Goal: Task Accomplishment & Management: Use online tool/utility

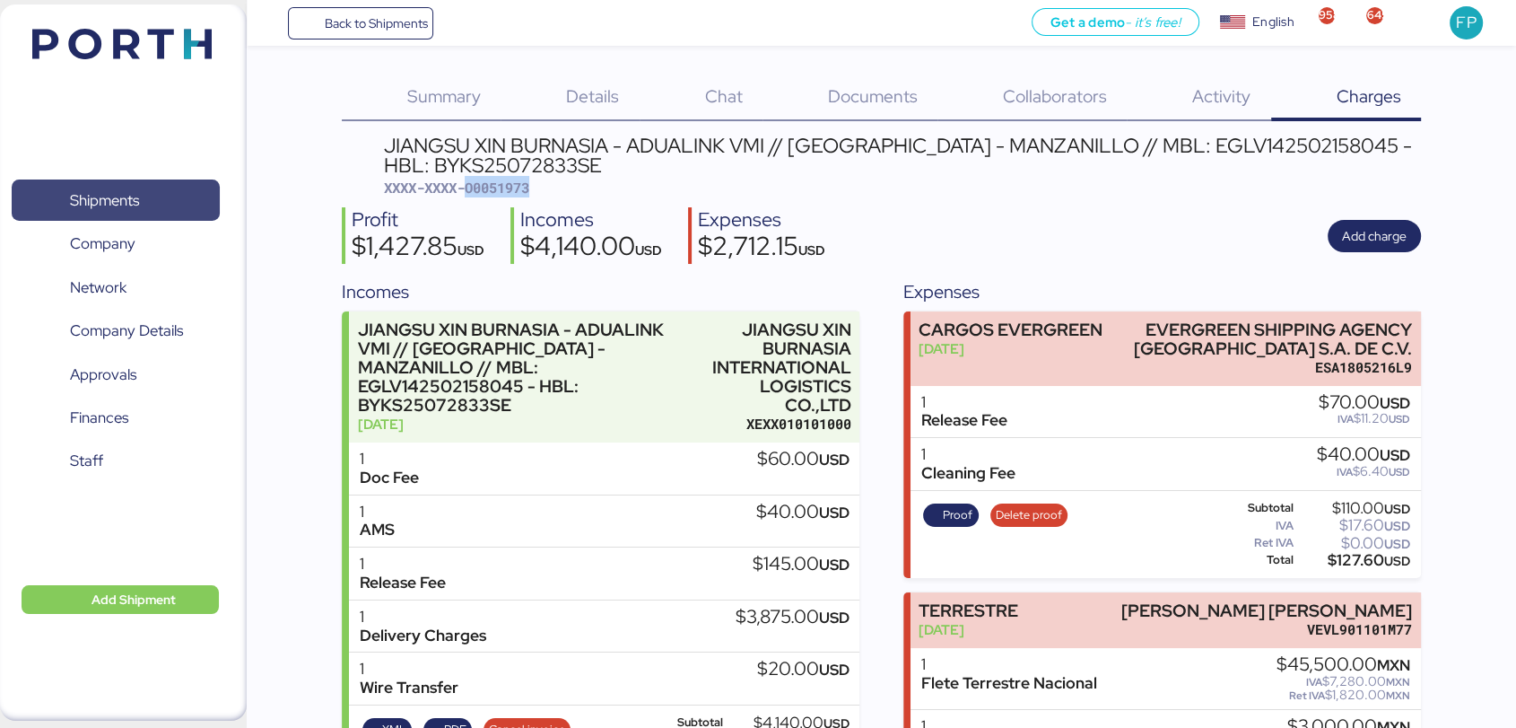
click at [170, 196] on span "Shipments" at bounding box center [115, 201] width 193 height 26
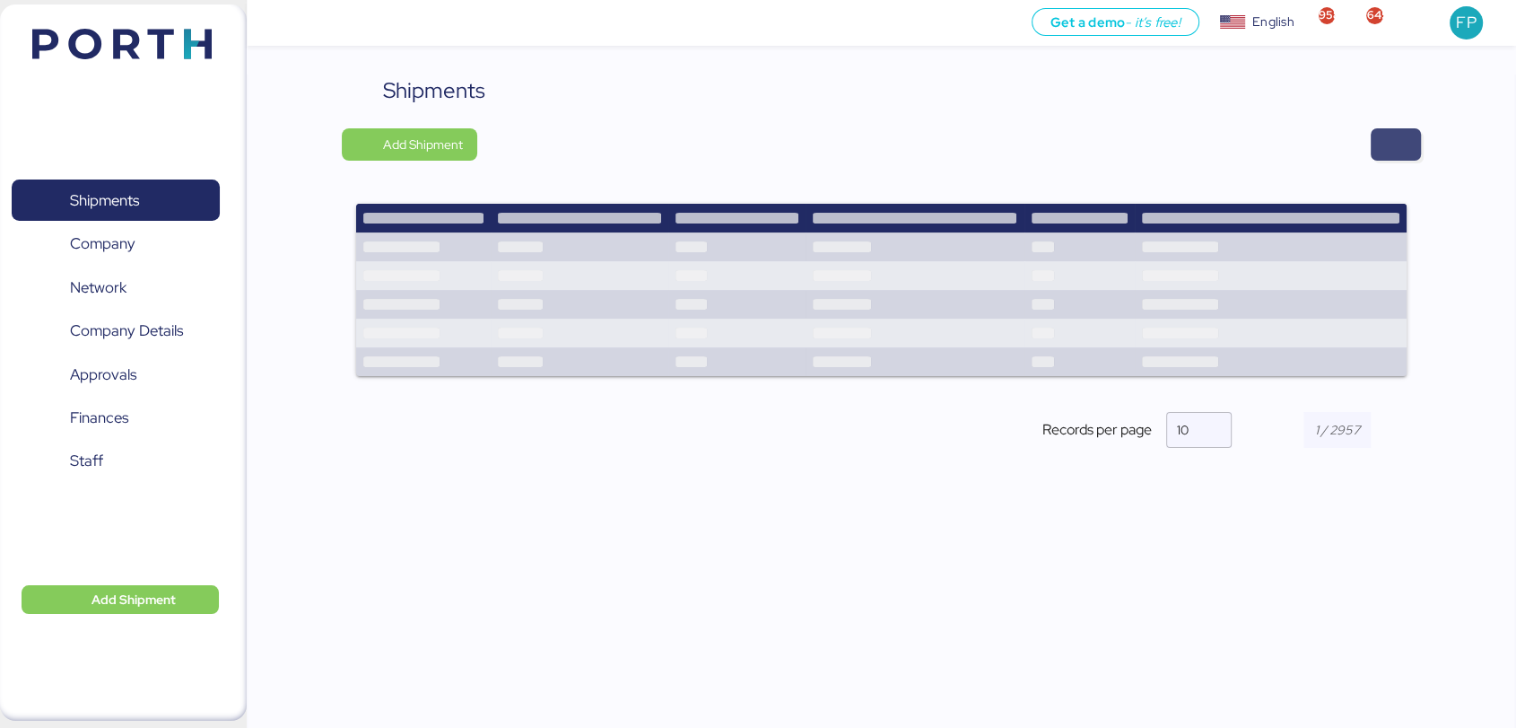
click at [1393, 151] on span "button" at bounding box center [1396, 144] width 22 height 25
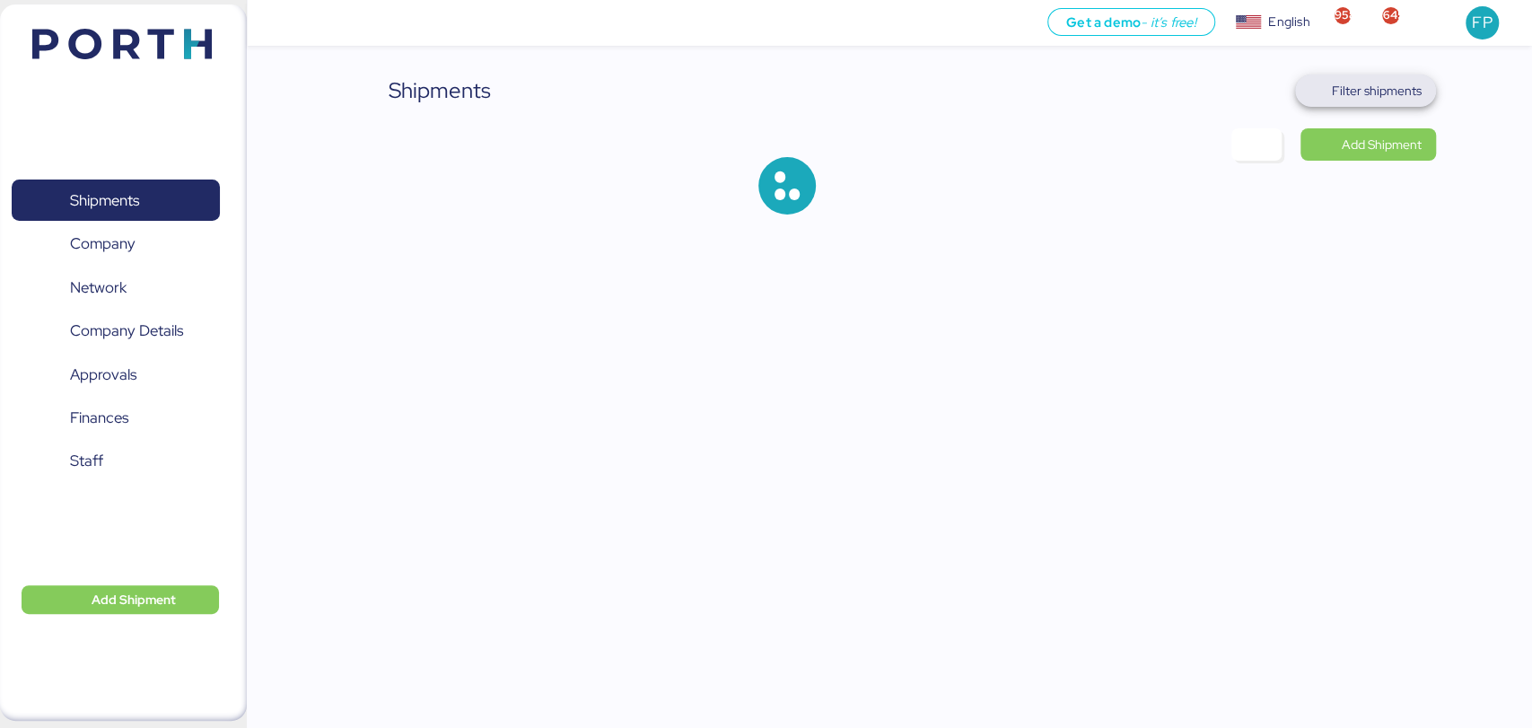
click at [1360, 97] on span "Filter shipments" at bounding box center [1377, 91] width 90 height 22
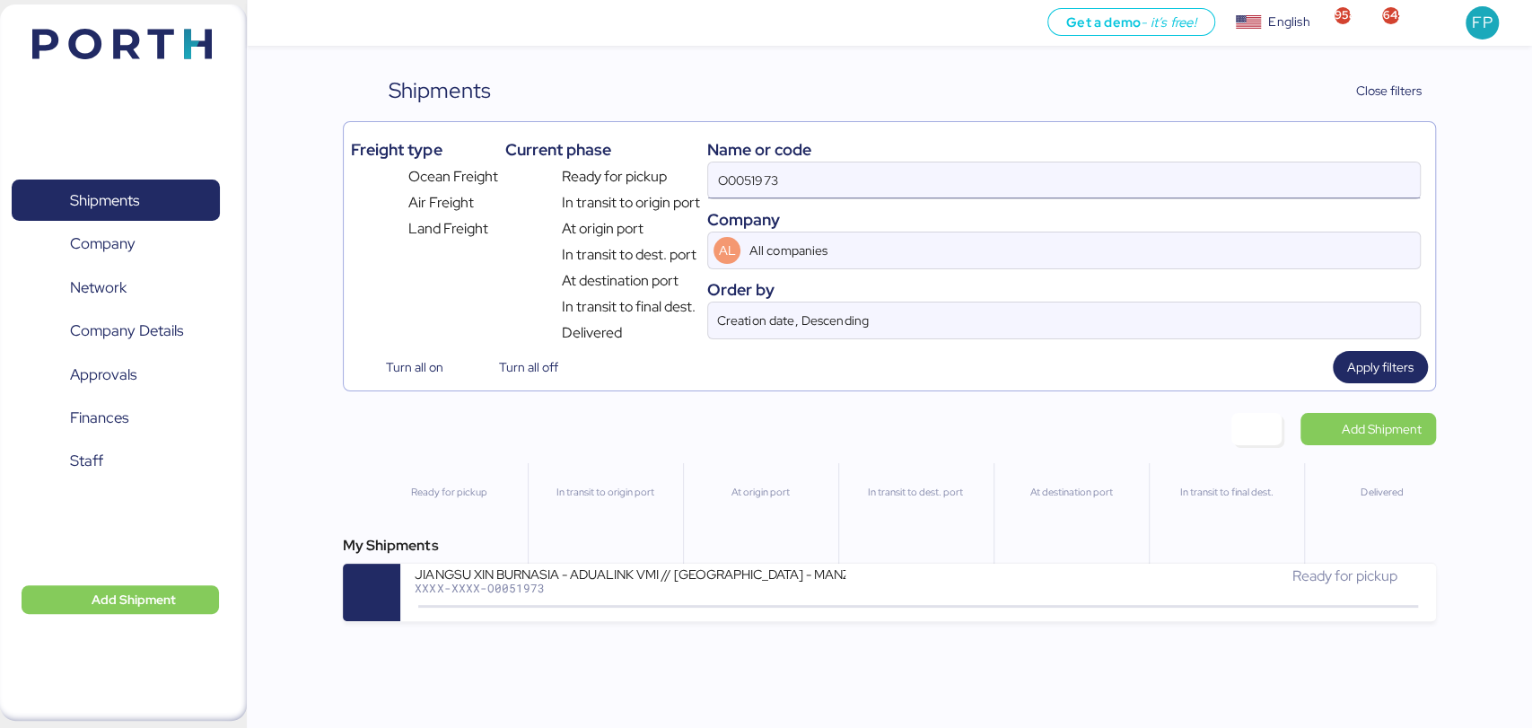
click at [747, 180] on input "O0051973" at bounding box center [1063, 180] width 711 height 36
paste input "2008"
type input "O0052008"
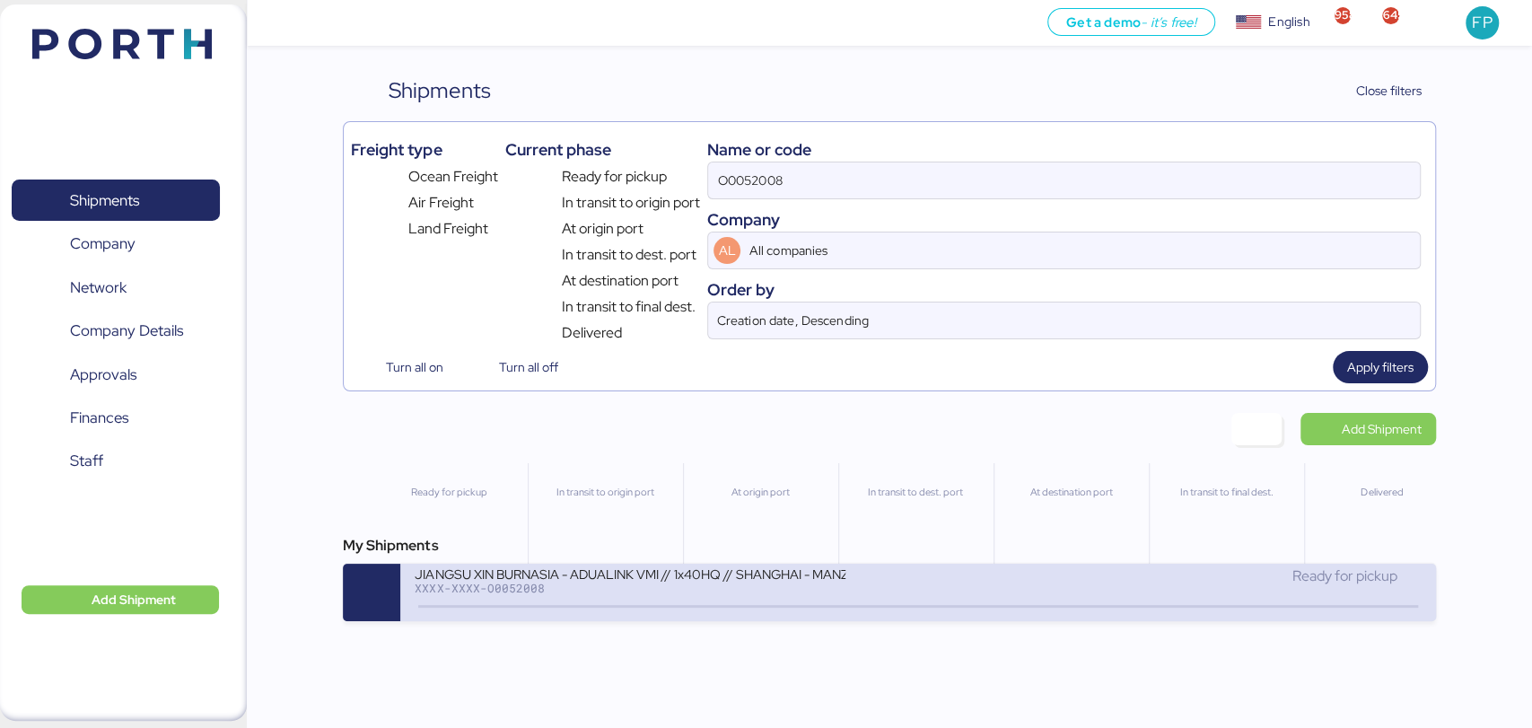
click at [660, 604] on div "JIANGSU XIN BURNASIA - ADUALINK VMI // 1x40HQ // SHANGHAI - MANZANILLO / HBL: B…" at bounding box center [666, 584] width 503 height 39
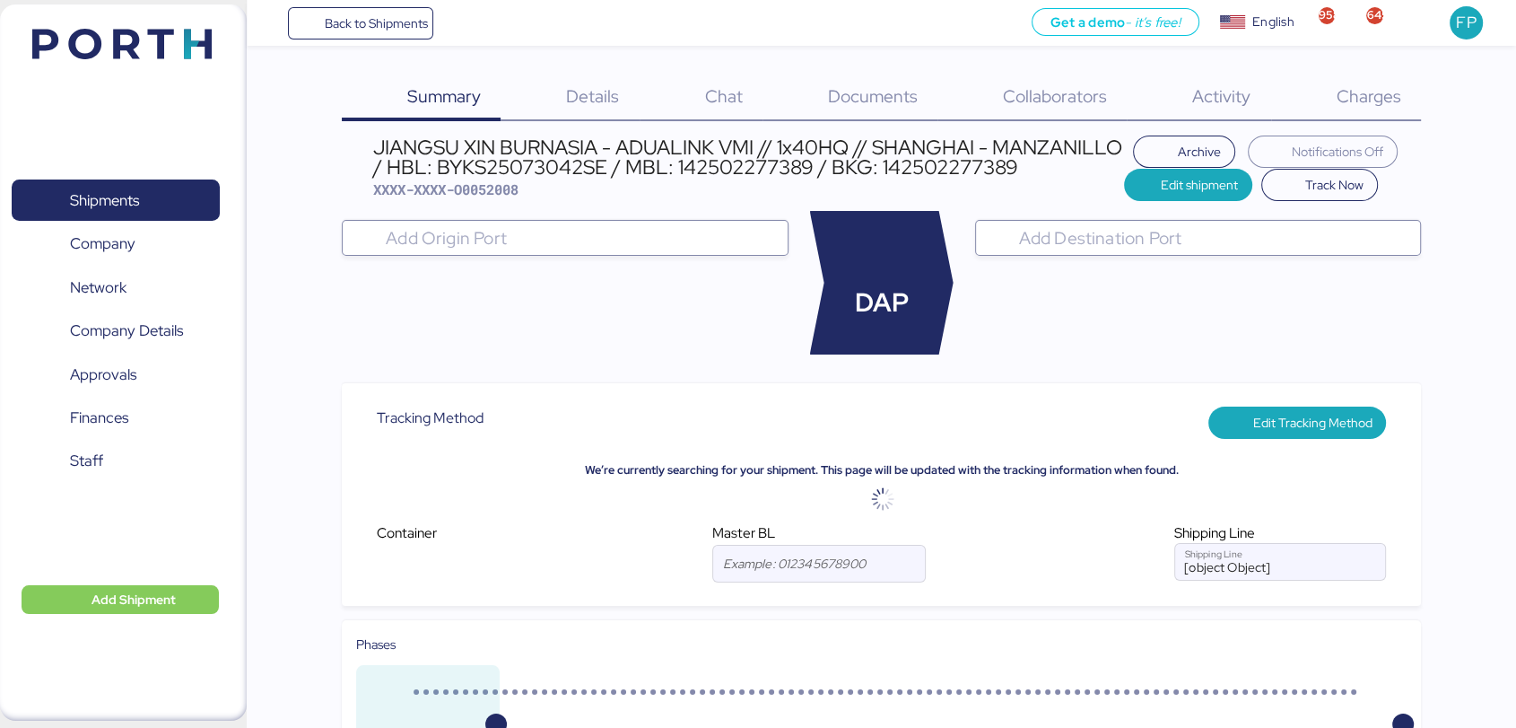
click at [1376, 94] on span "Charges" at bounding box center [1368, 95] width 65 height 23
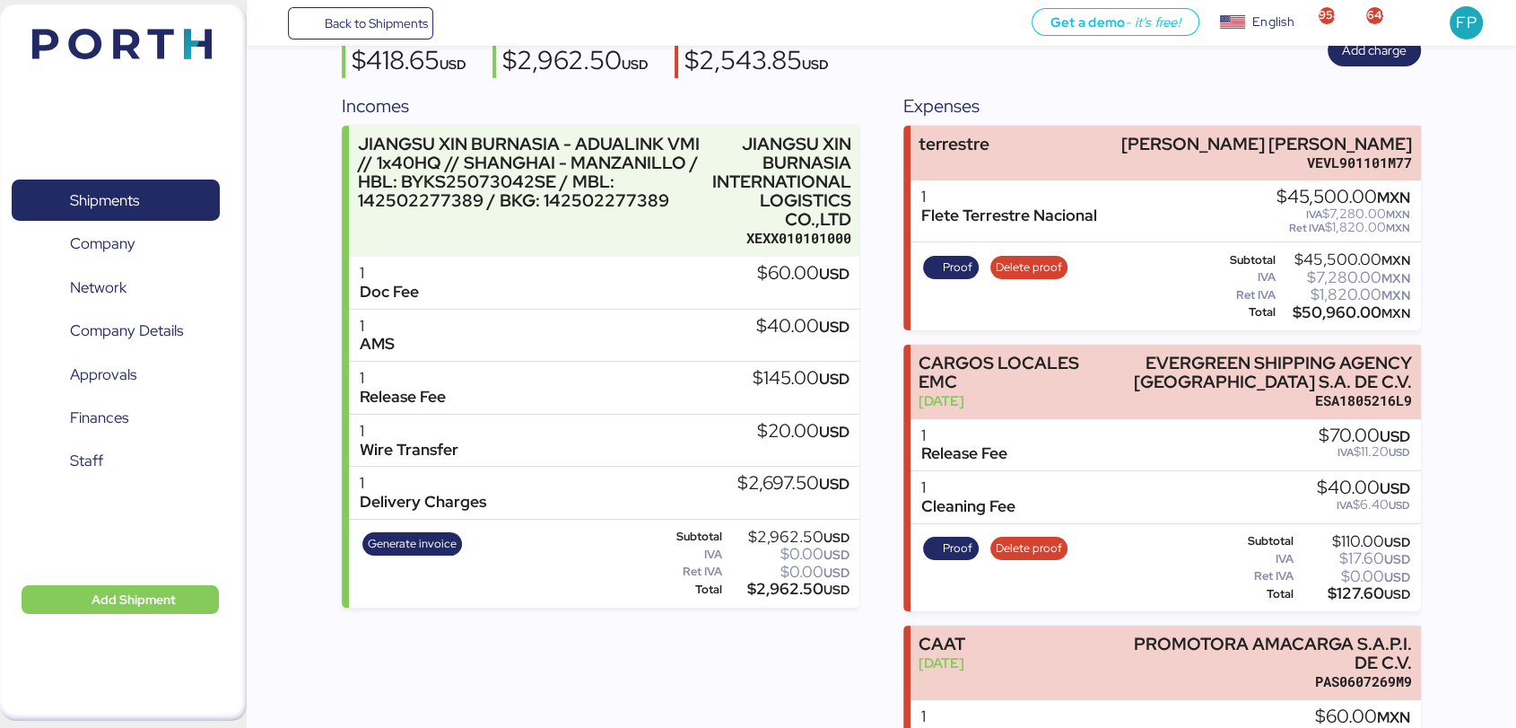
scroll to position [320, 0]
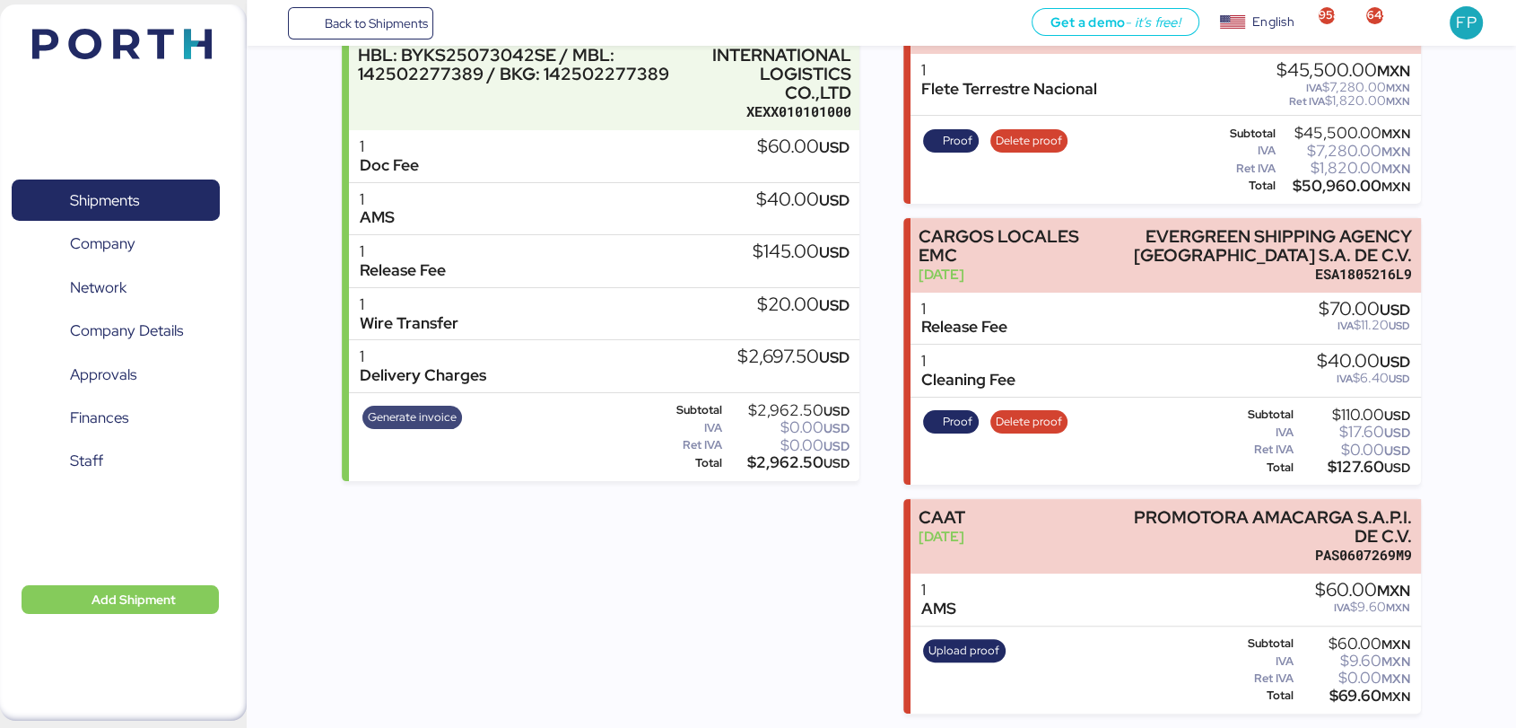
click at [386, 415] on span "Generate invoice" at bounding box center [412, 417] width 89 height 20
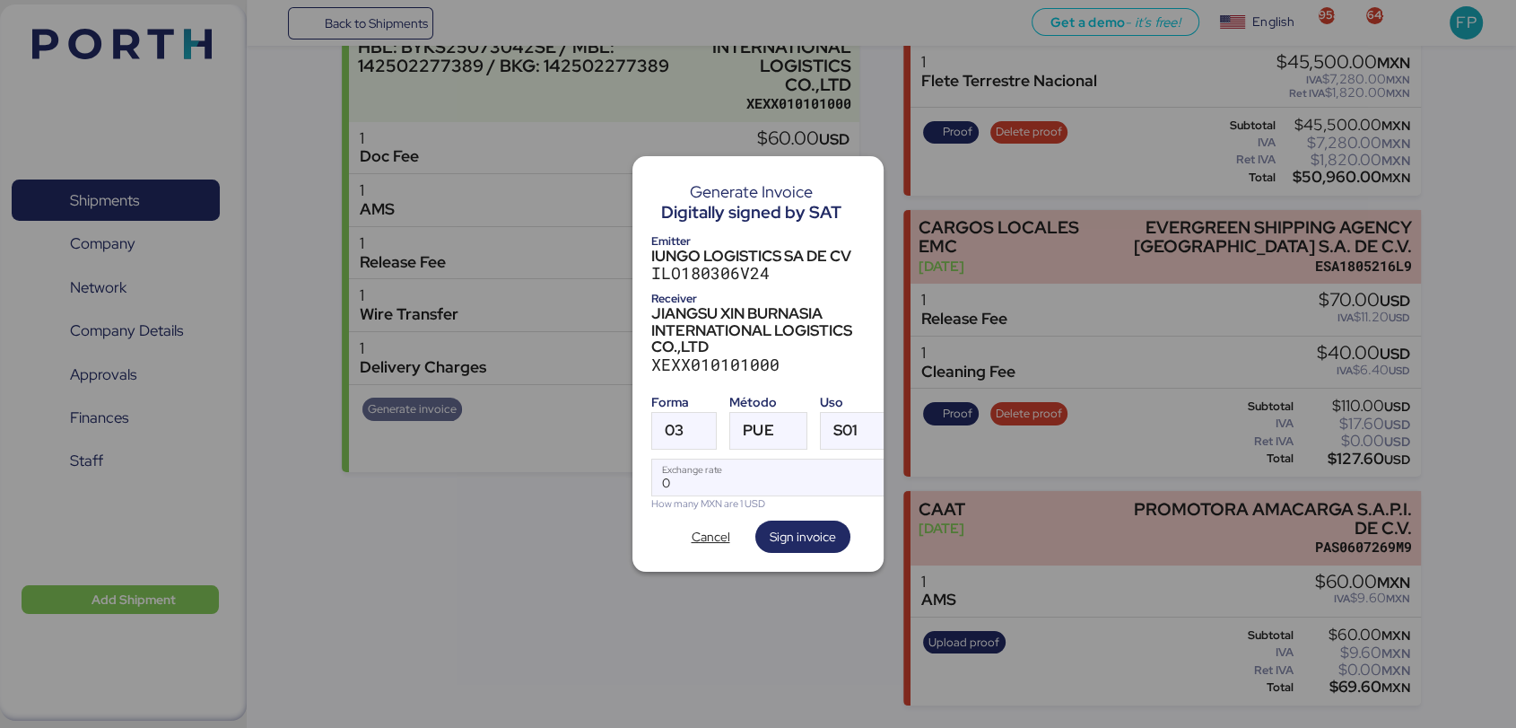
scroll to position [0, 0]
click at [680, 423] on span "03" at bounding box center [674, 430] width 19 height 15
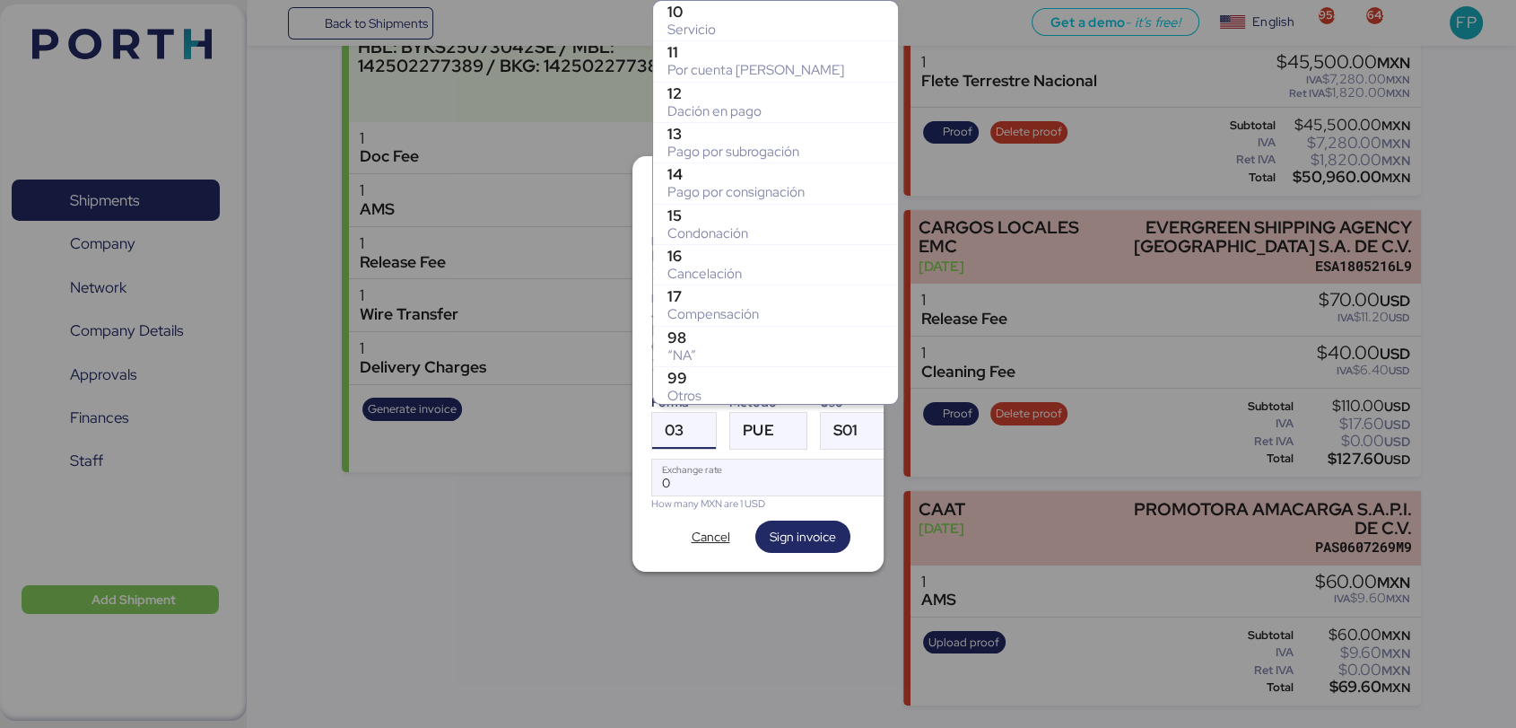
scroll to position [366, 0]
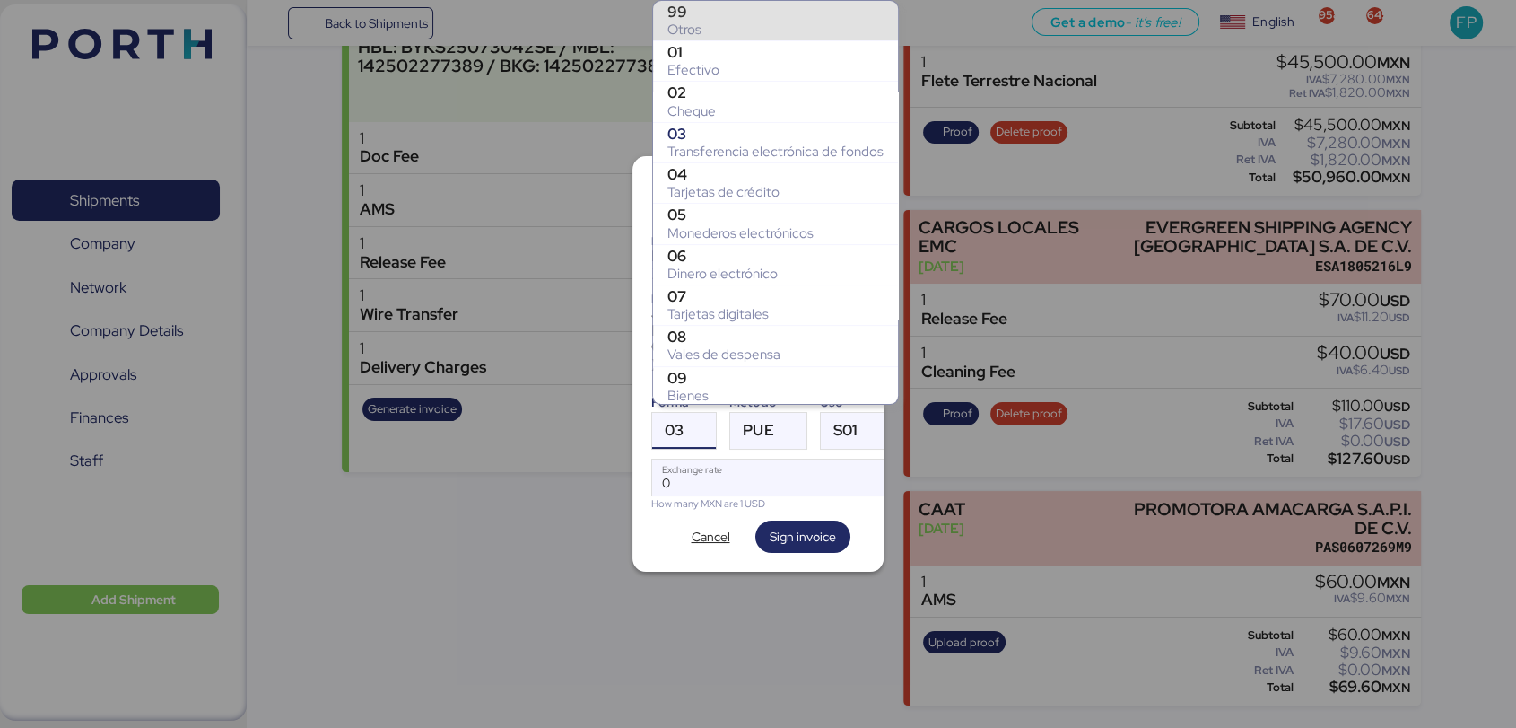
click at [699, 23] on div "Otros" at bounding box center [776, 30] width 216 height 18
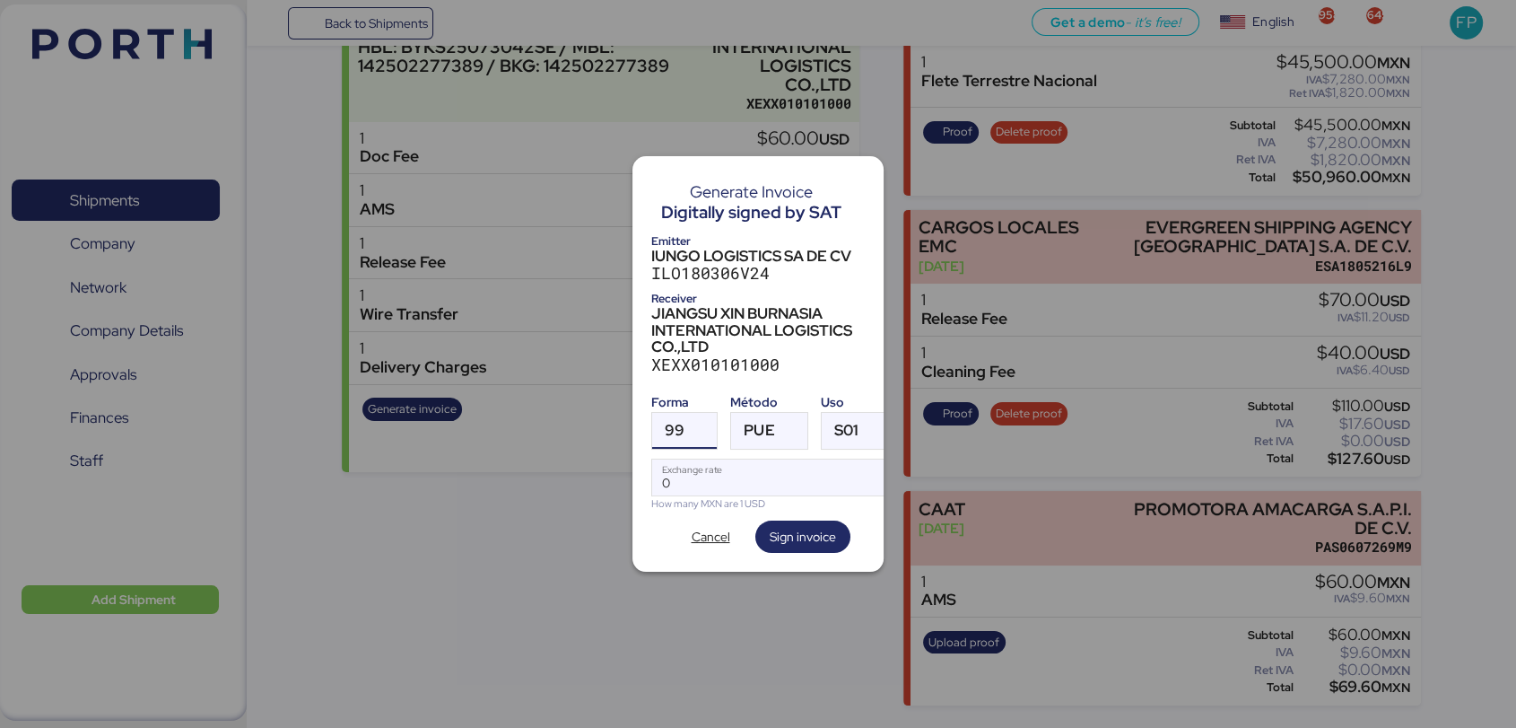
scroll to position [365, 0]
click at [773, 407] on div "Método PUE" at bounding box center [768, 418] width 77 height 63
click at [775, 417] on div at bounding box center [791, 431] width 32 height 36
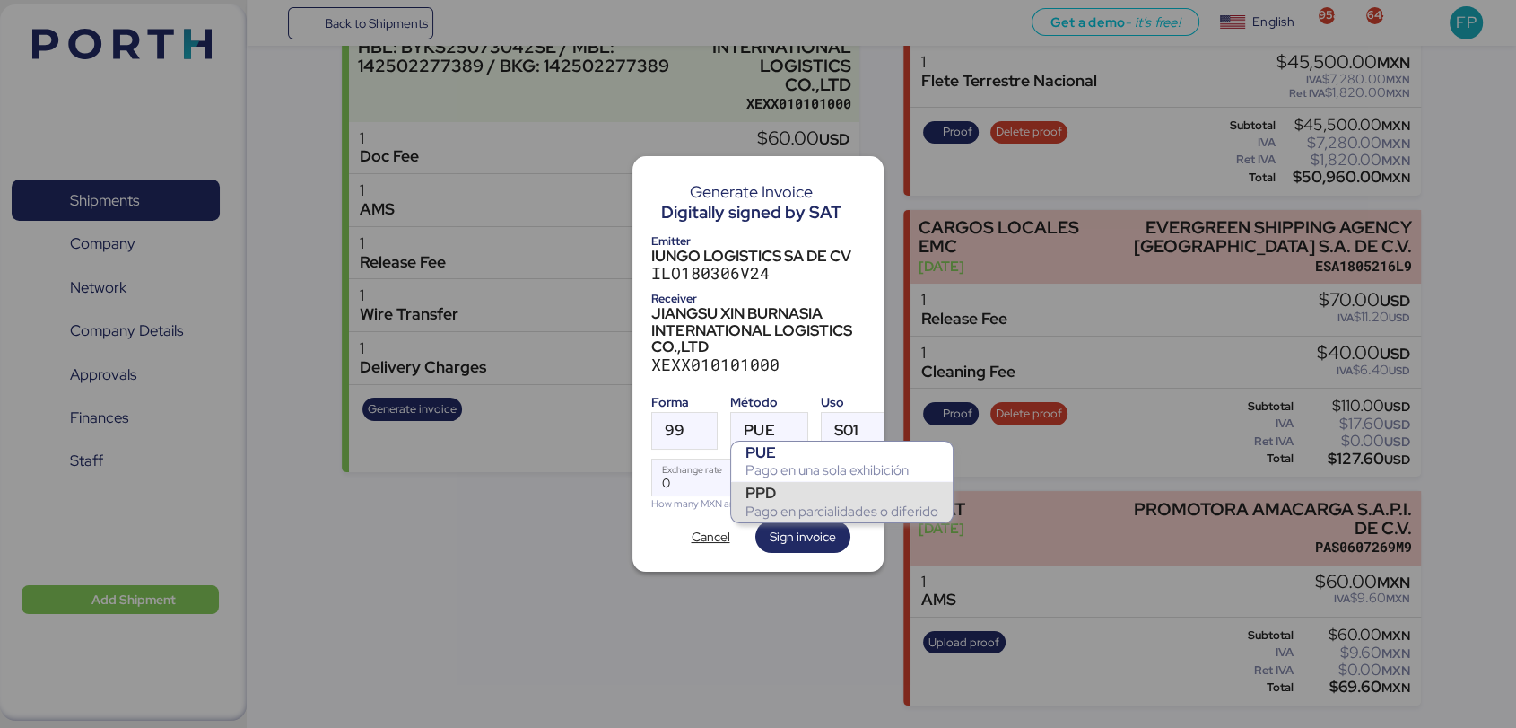
click at [798, 493] on div "PPD" at bounding box center [842, 493] width 193 height 18
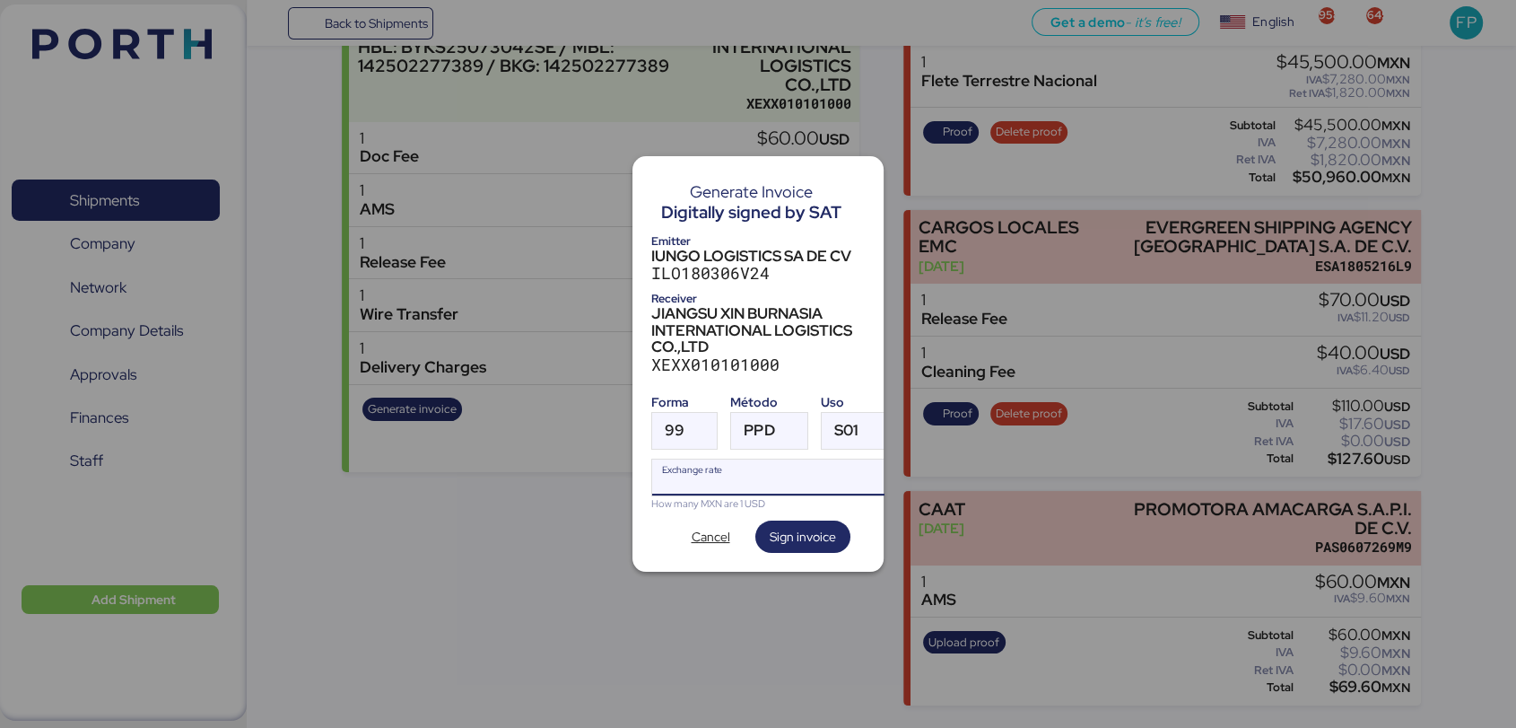
click at [742, 478] on input "Exchange rate" at bounding box center [771, 477] width 239 height 36
type input "0"
paste input "18.5908"
type input "18.5908"
click at [822, 526] on span "Sign invoice" at bounding box center [803, 537] width 66 height 22
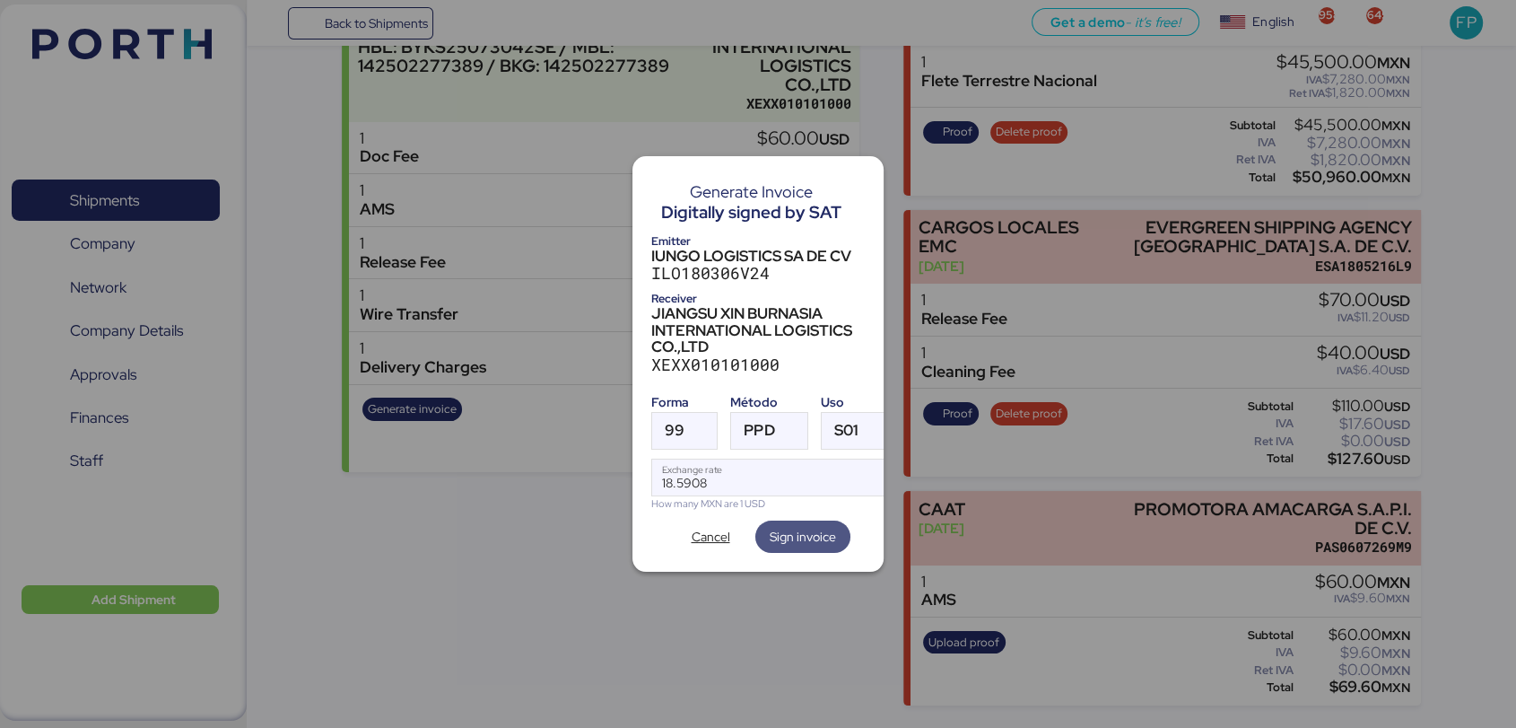
click at [822, 526] on span "Sign invoice" at bounding box center [803, 537] width 66 height 22
click at [702, 545] on div "Generate Invoice Digitally signed by SAT Emitter IUNGO LOGISTICS SA DE CV ILO18…" at bounding box center [758, 364] width 251 height 416
click at [705, 540] on span "Cancel" at bounding box center [711, 536] width 90 height 32
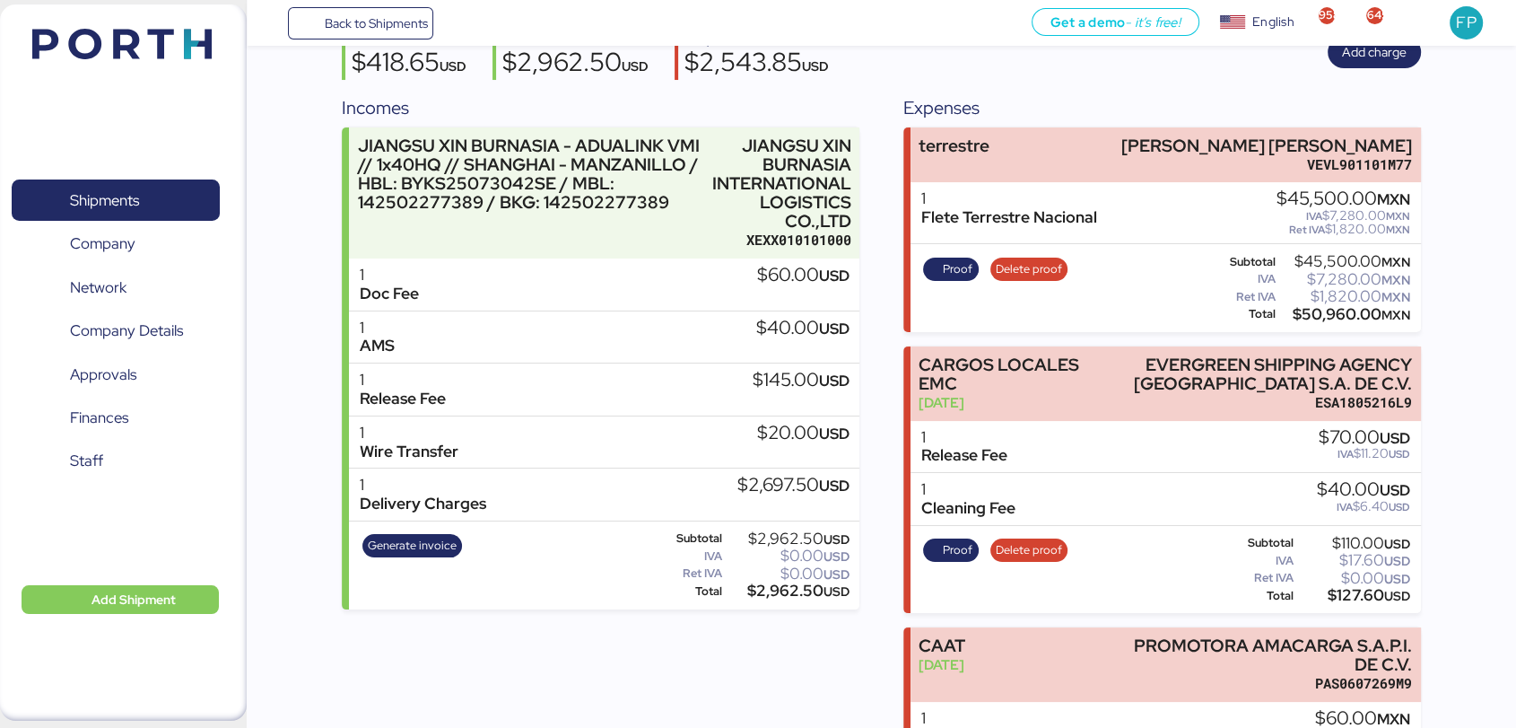
scroll to position [169, 0]
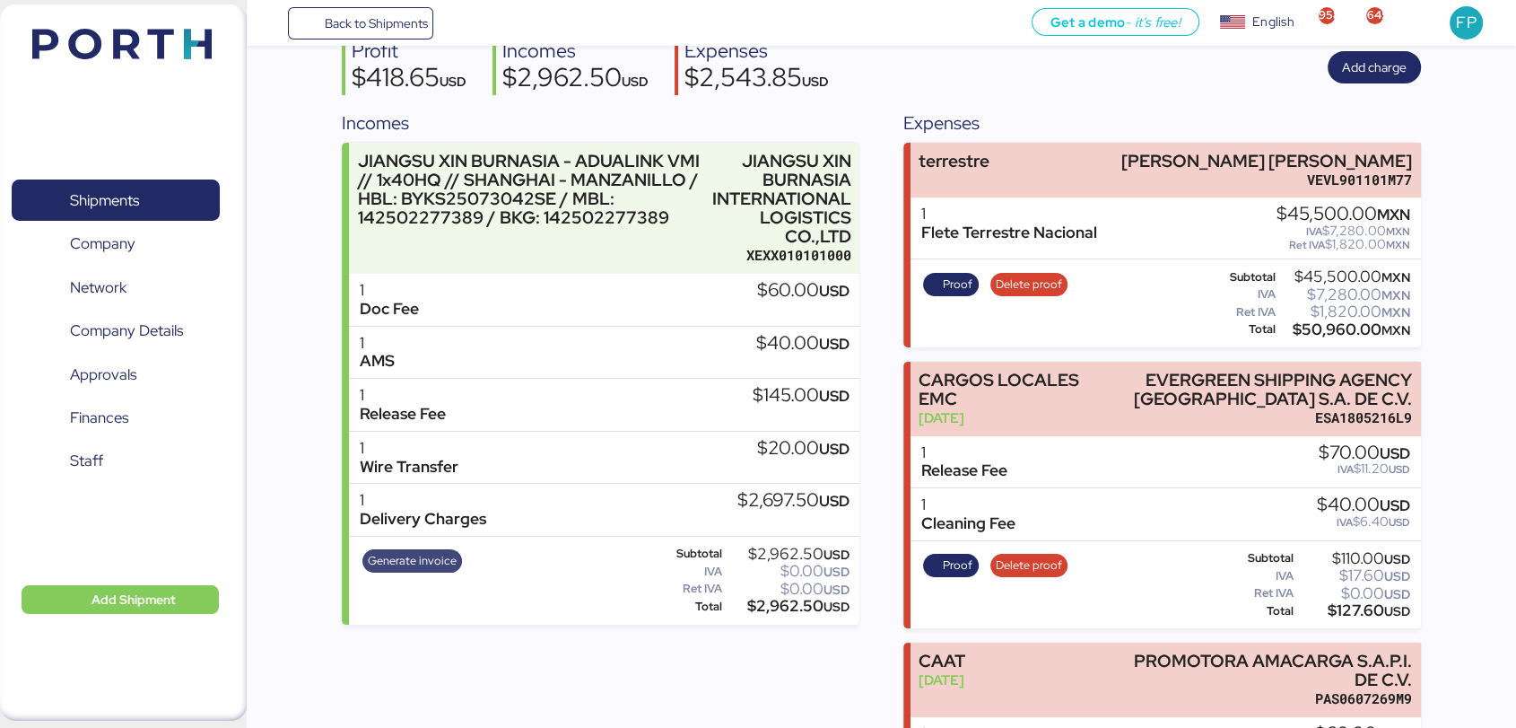
click at [394, 556] on span "Generate invoice" at bounding box center [412, 561] width 89 height 20
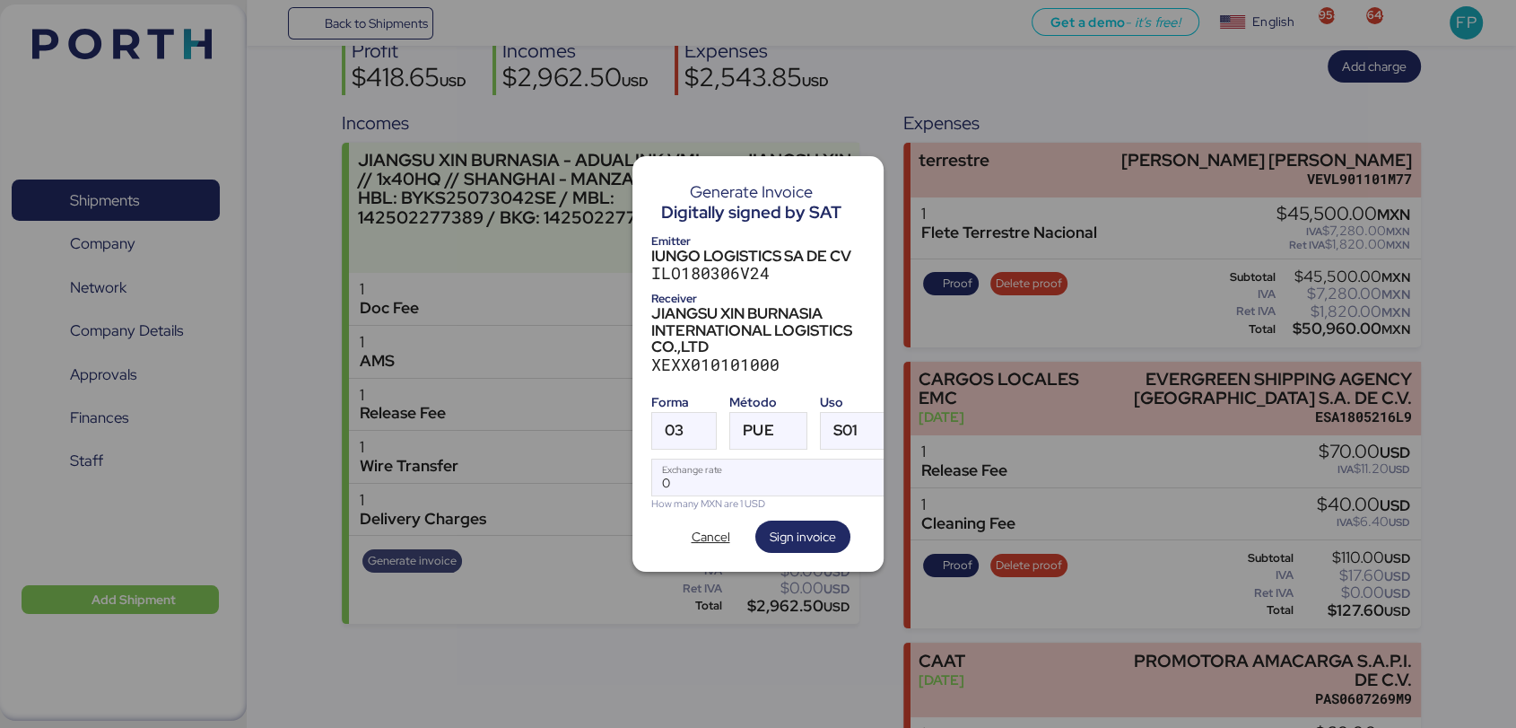
scroll to position [0, 0]
click at [687, 414] on div at bounding box center [700, 431] width 32 height 36
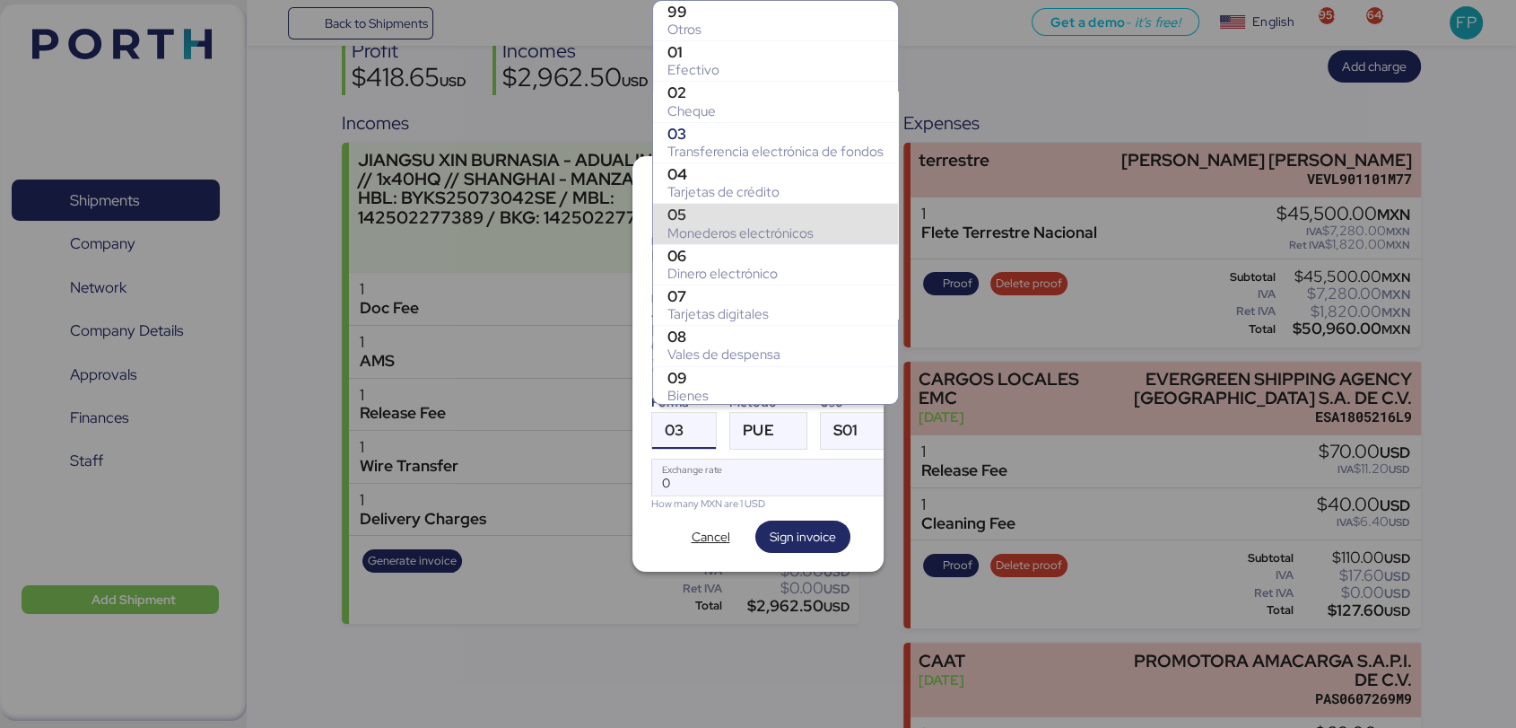
scroll to position [322, 0]
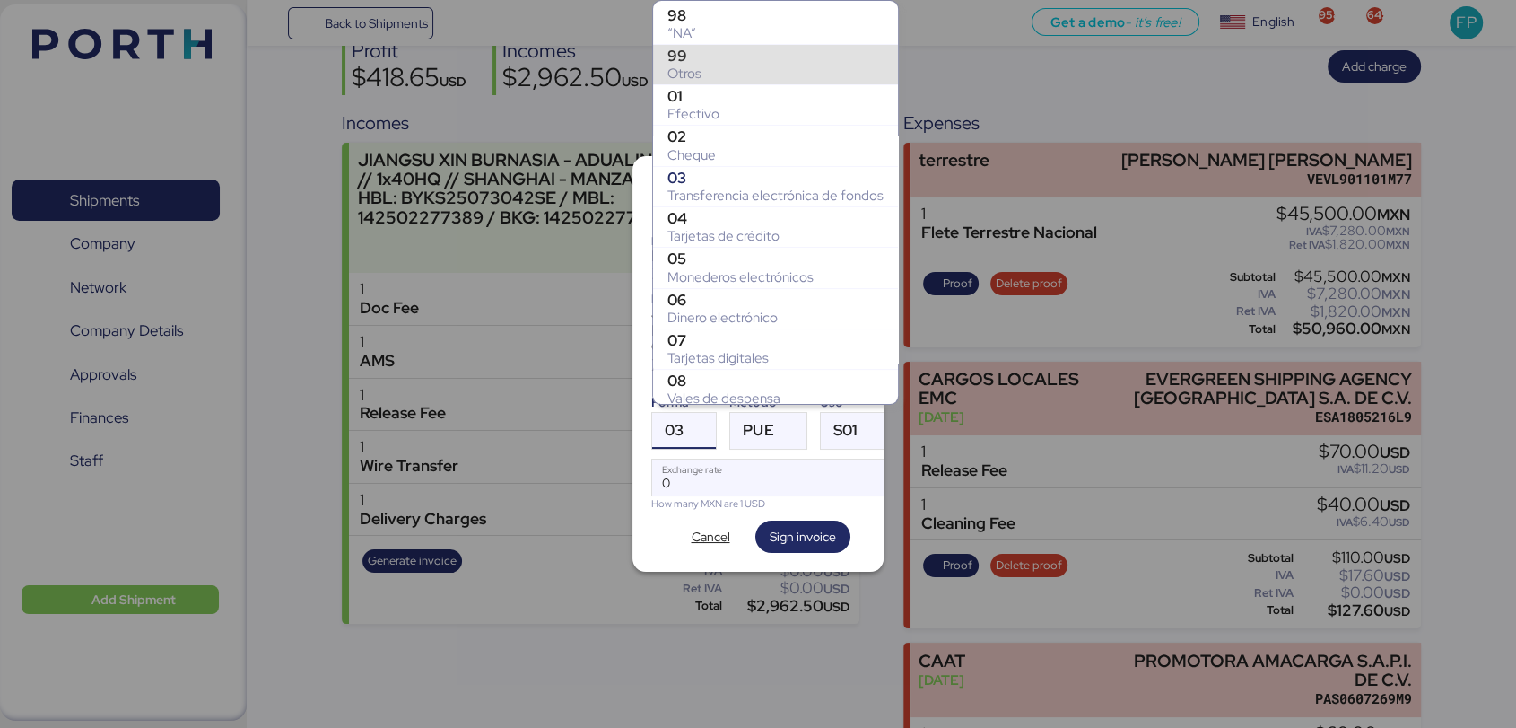
click at [688, 65] on div "Otros" at bounding box center [776, 74] width 216 height 18
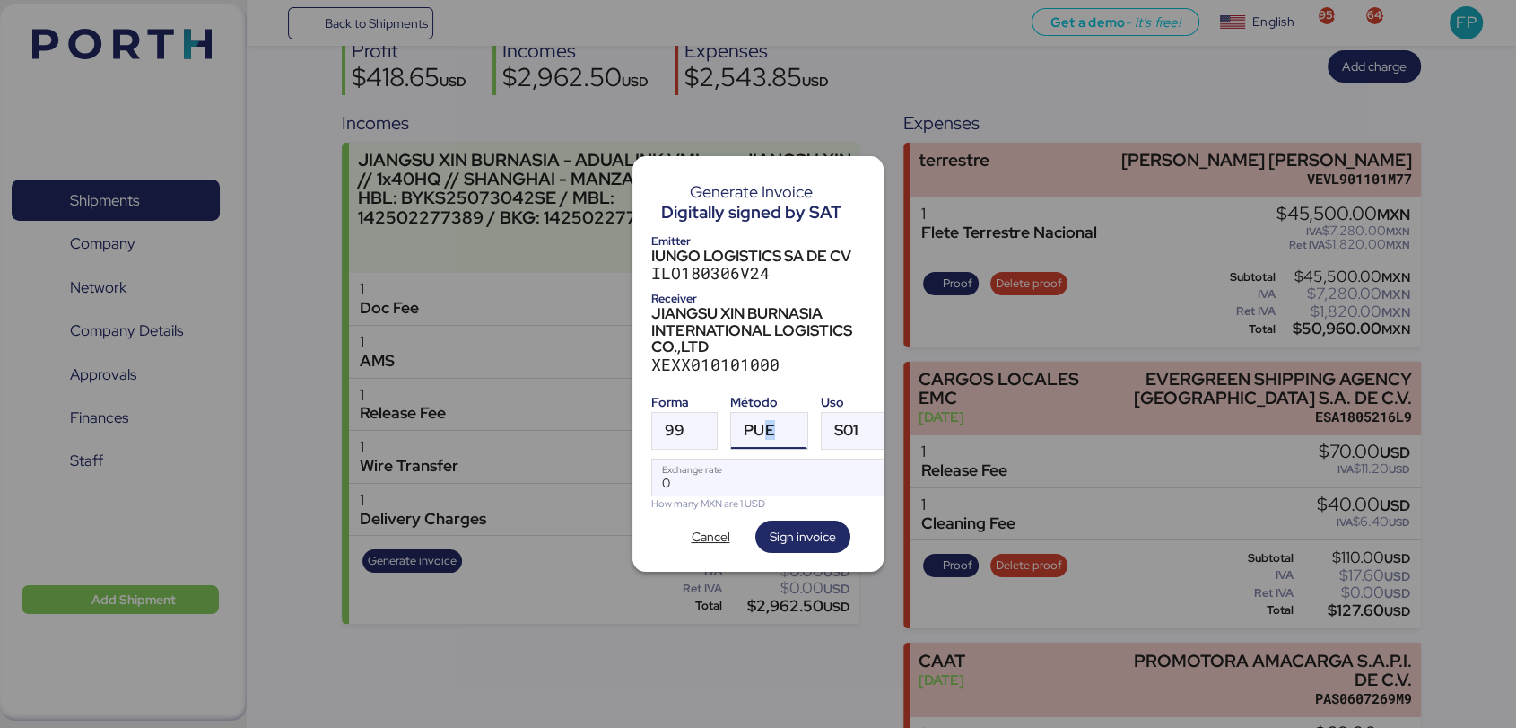
click at [767, 423] on span "PUE" at bounding box center [759, 430] width 31 height 15
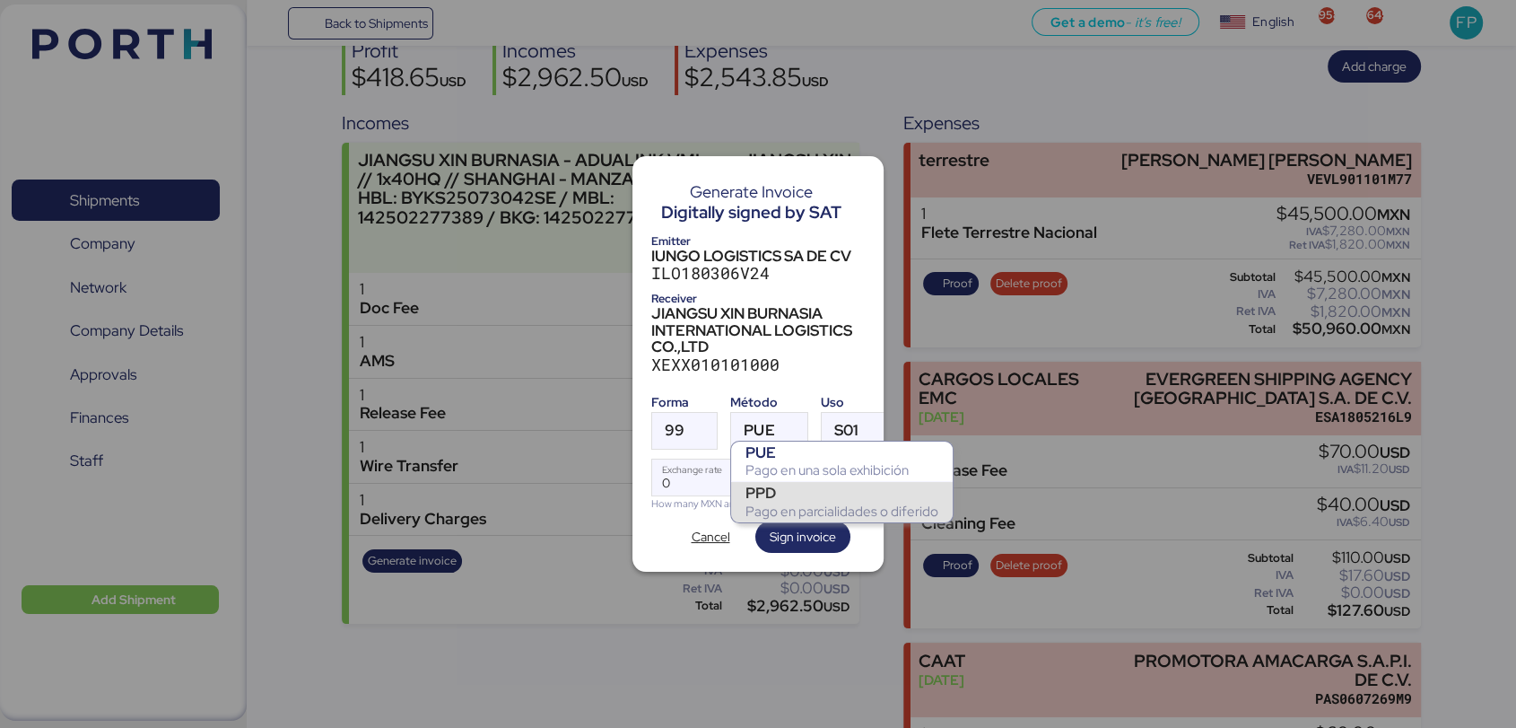
click at [803, 505] on div "Pago en parcialidades o diferido" at bounding box center [842, 512] width 193 height 18
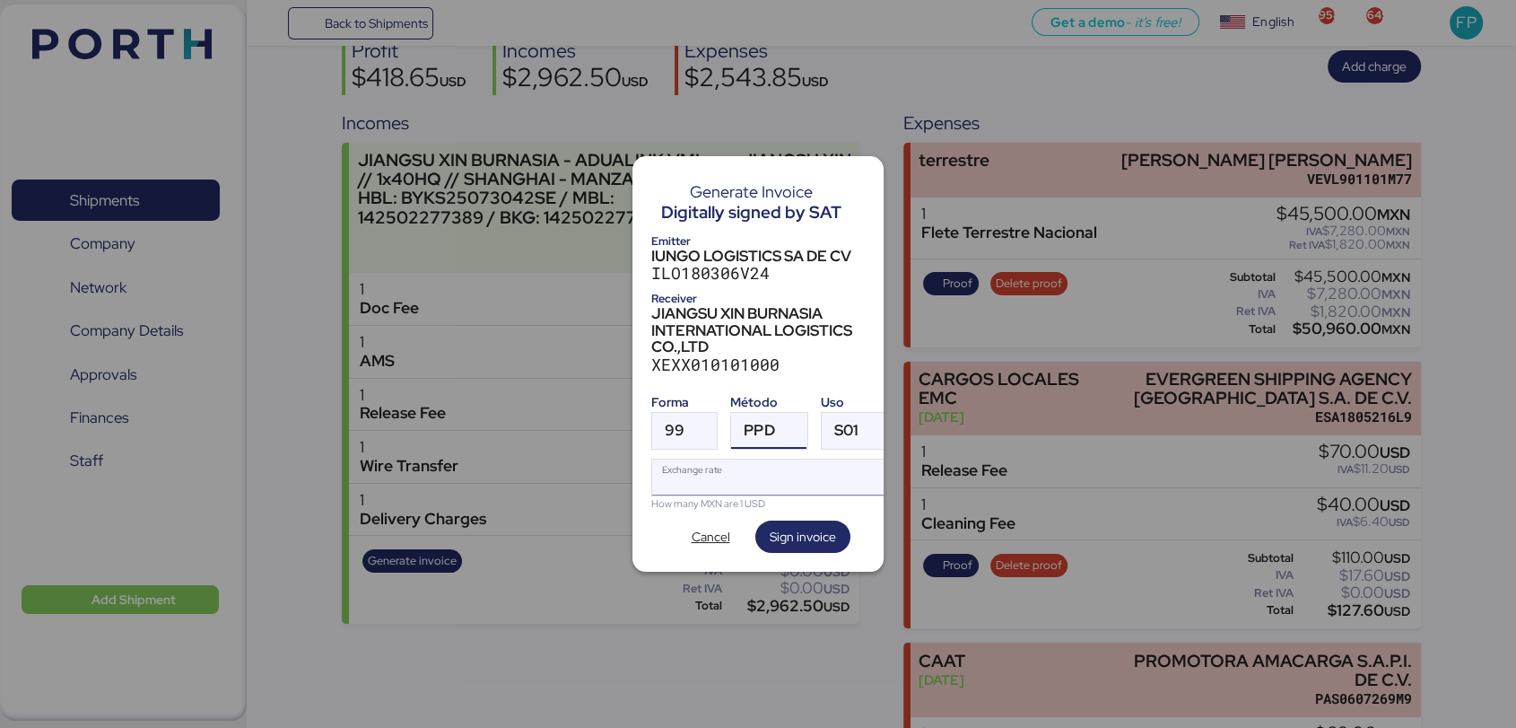
click at [730, 476] on input "Exchange rate" at bounding box center [771, 477] width 239 height 36
paste input "18.5908"
type input "18.5908"
click at [818, 533] on span "Sign invoice" at bounding box center [803, 537] width 66 height 22
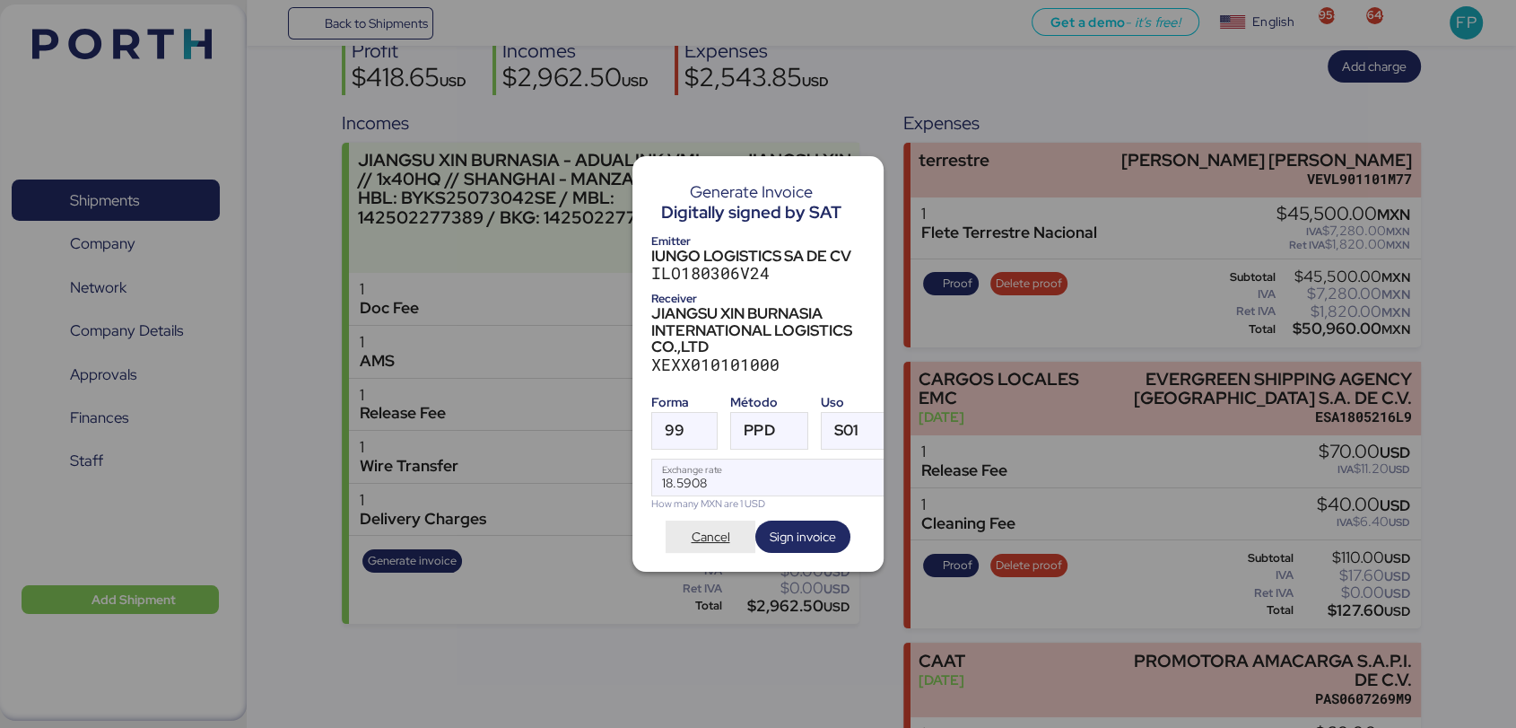
click at [711, 533] on span "Cancel" at bounding box center [711, 537] width 39 height 22
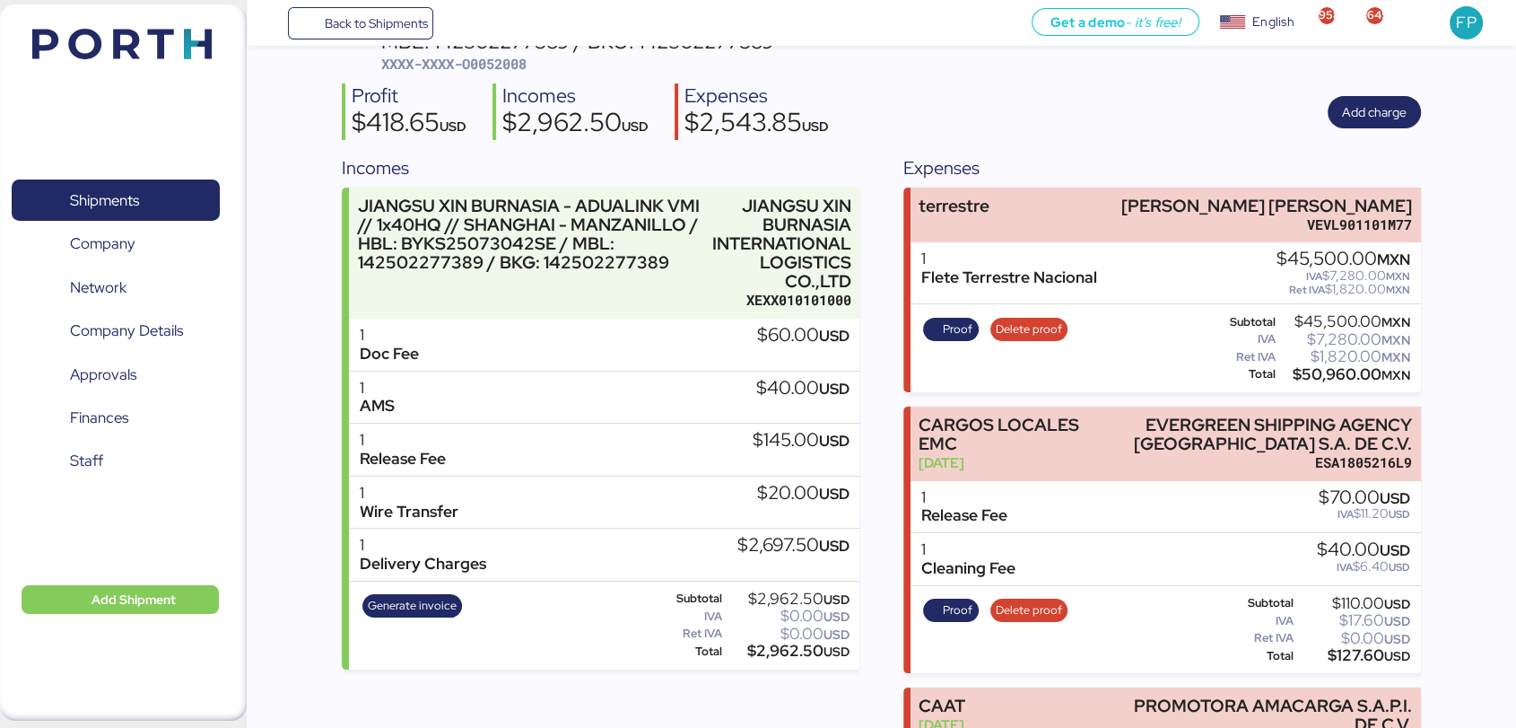
scroll to position [121, 0]
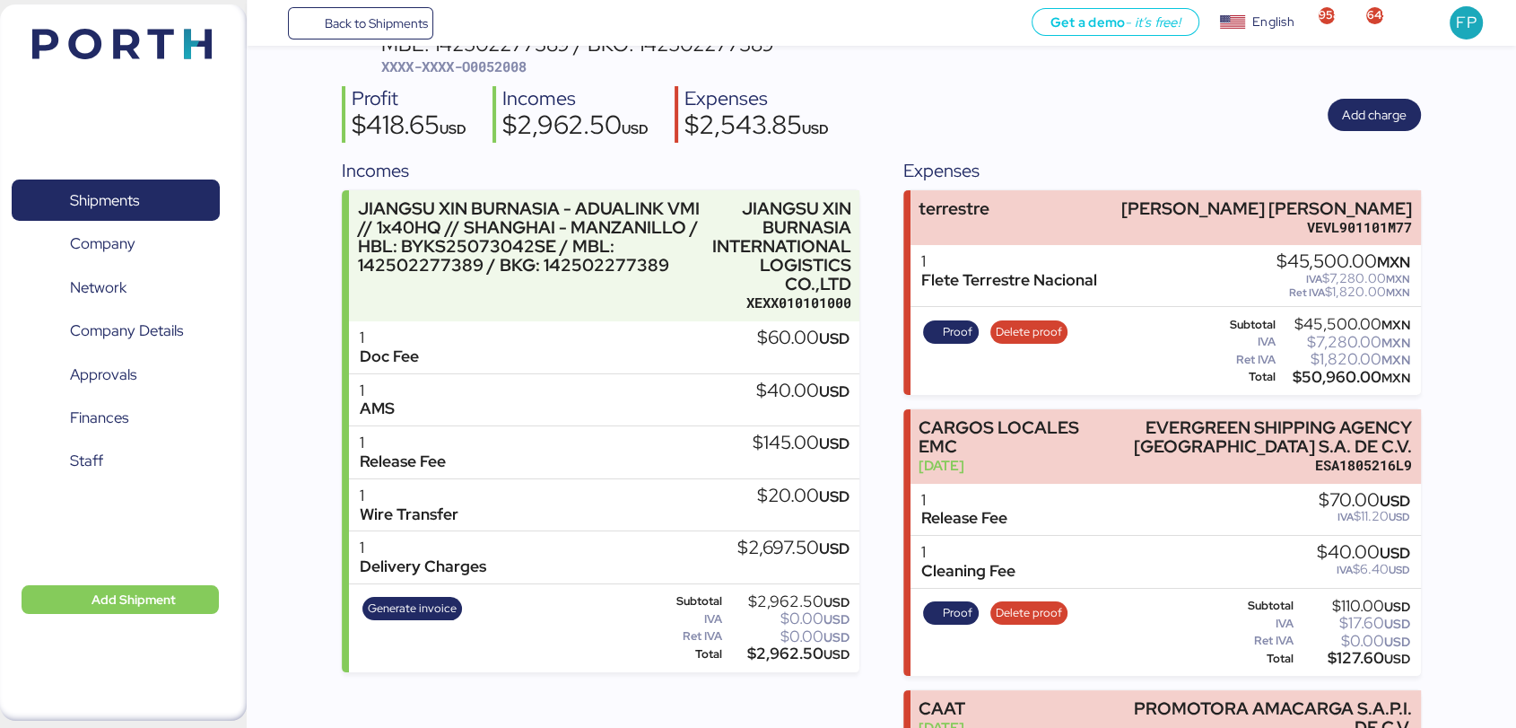
click at [477, 72] on span "XXXX-XXXX-O0052008" at bounding box center [453, 66] width 145 height 18
copy span "O0052008"
click at [159, 199] on span "Shipments" at bounding box center [115, 201] width 193 height 26
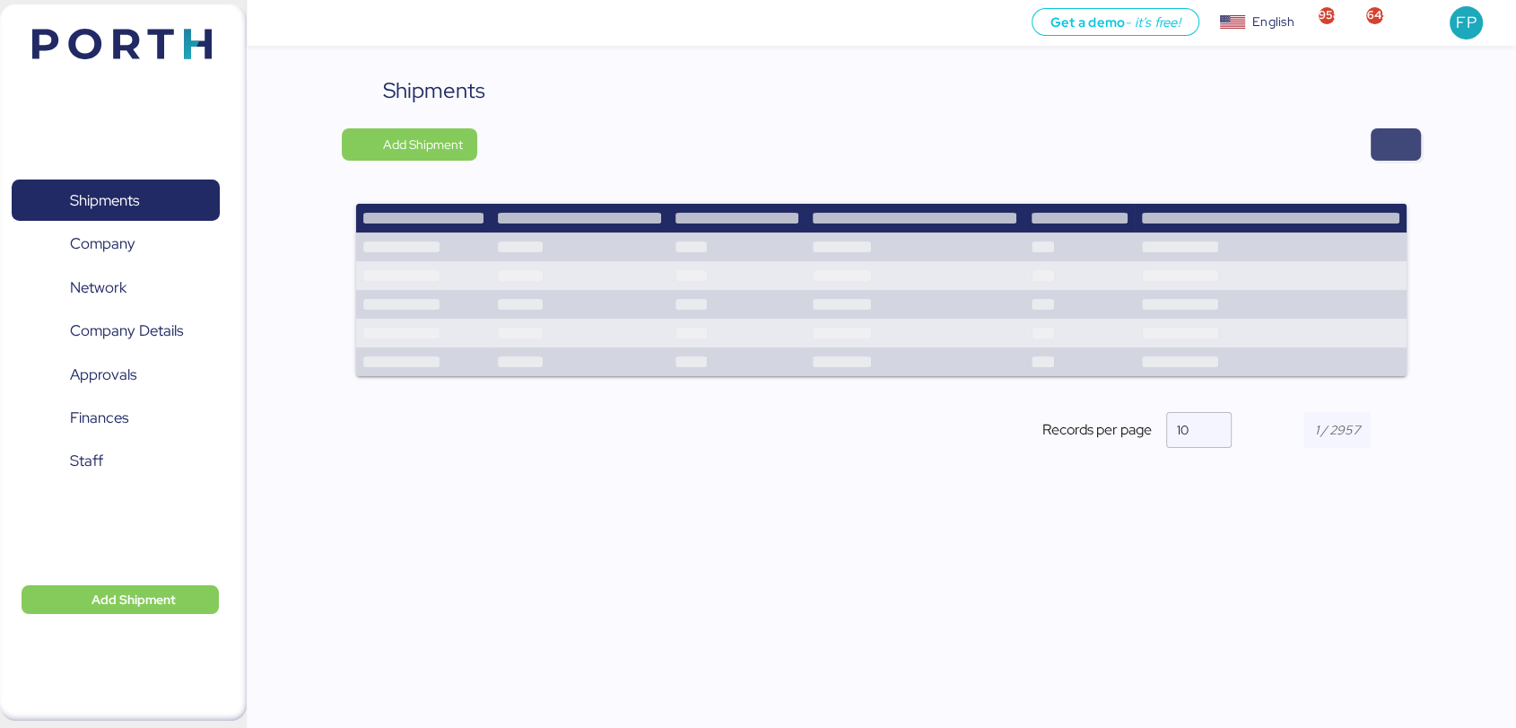
click at [1403, 138] on span "button" at bounding box center [1396, 144] width 22 height 25
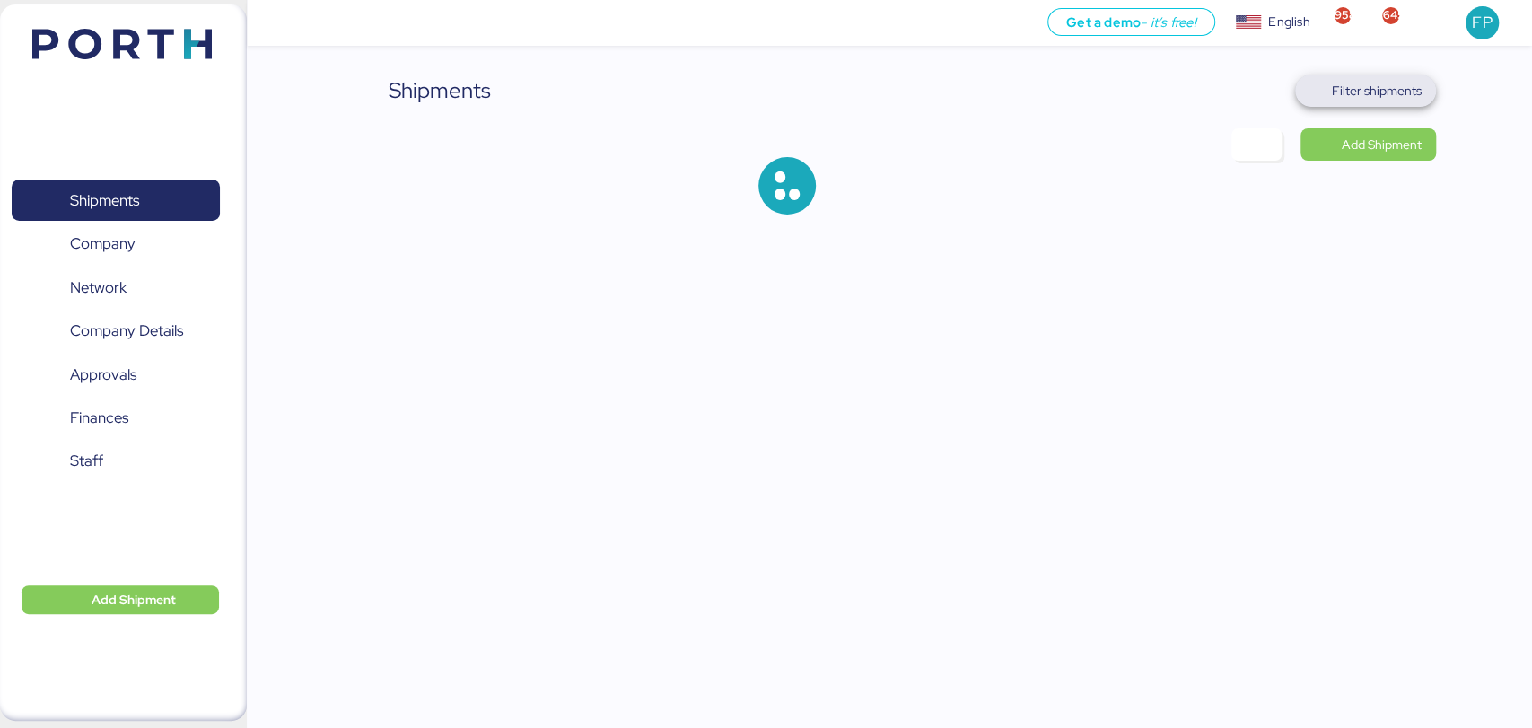
click at [1371, 97] on span "Filter shipments" at bounding box center [1377, 91] width 90 height 22
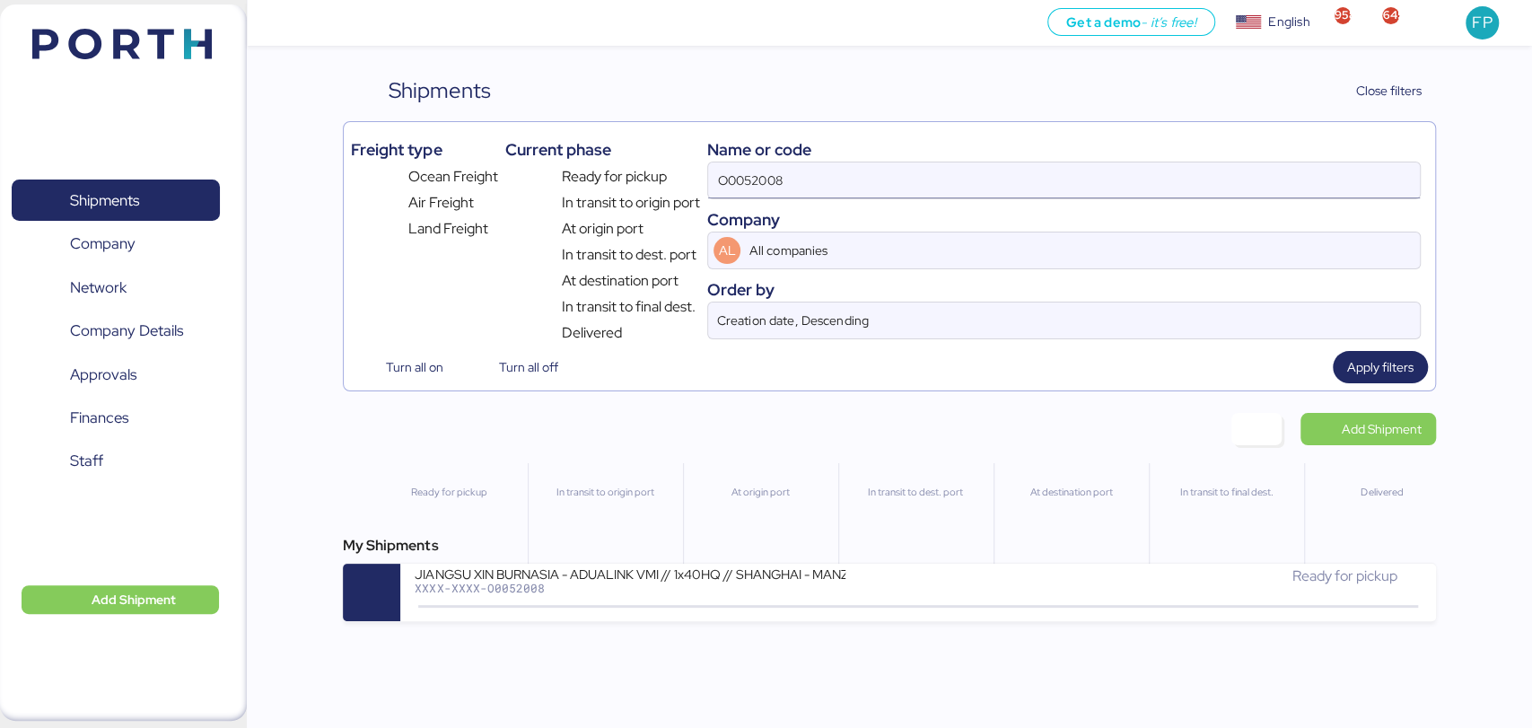
click at [772, 186] on input "O0052008" at bounding box center [1063, 180] width 711 height 36
paste input "9"
type input "O0052009"
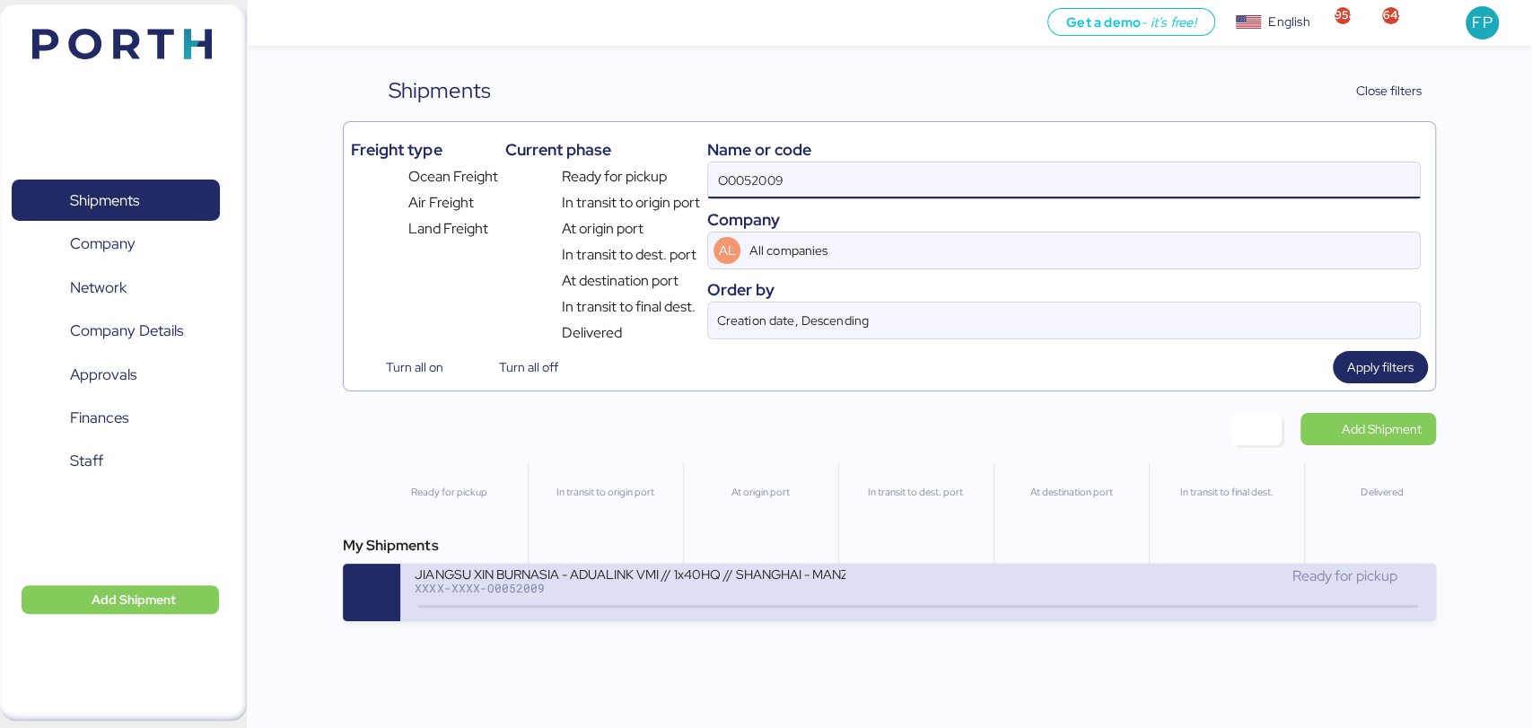
click at [699, 573] on div "JIANGSU XIN BURNASIA - ADUALINK VMI // 1x40HQ // SHANGHAI - MANZANILLO / HBL: B…" at bounding box center [630, 572] width 431 height 15
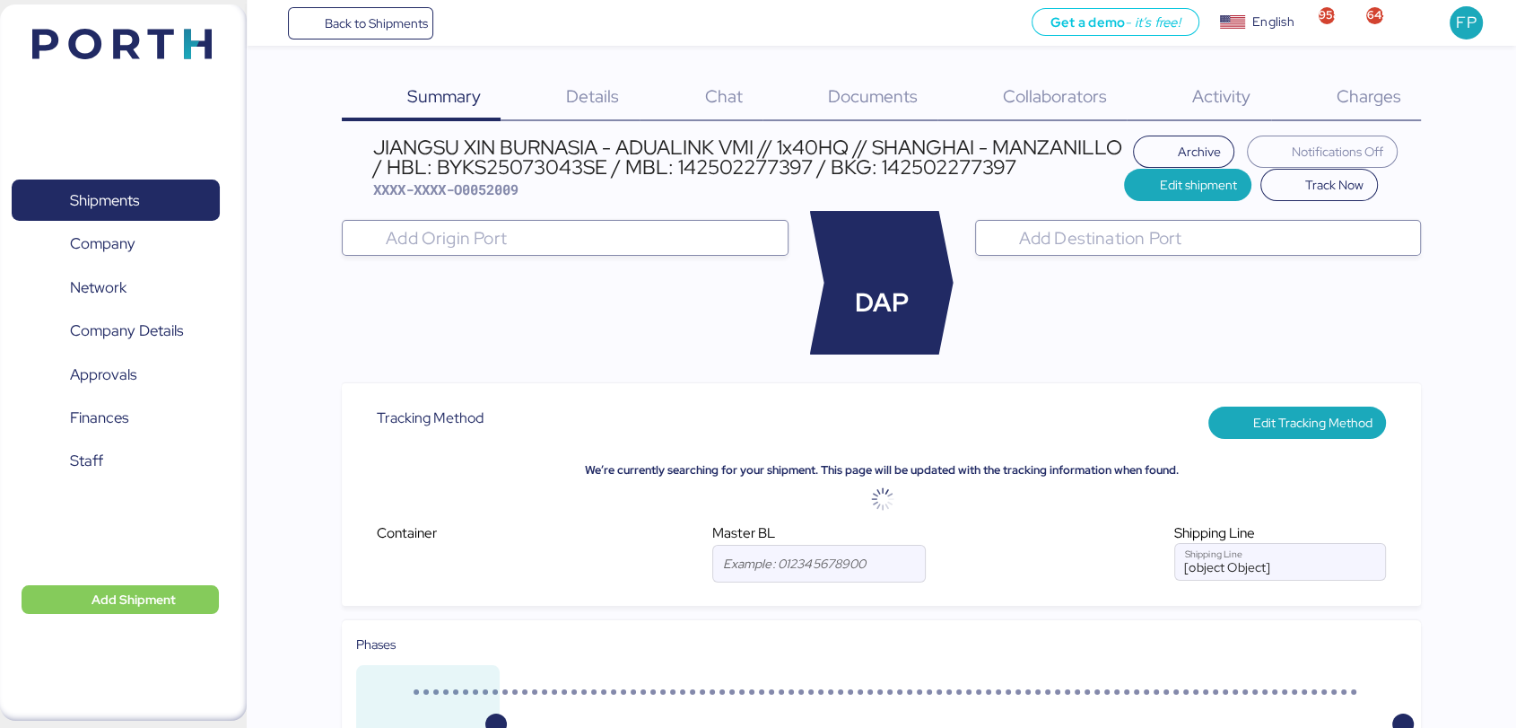
click at [1355, 91] on span "Charges" at bounding box center [1368, 95] width 65 height 23
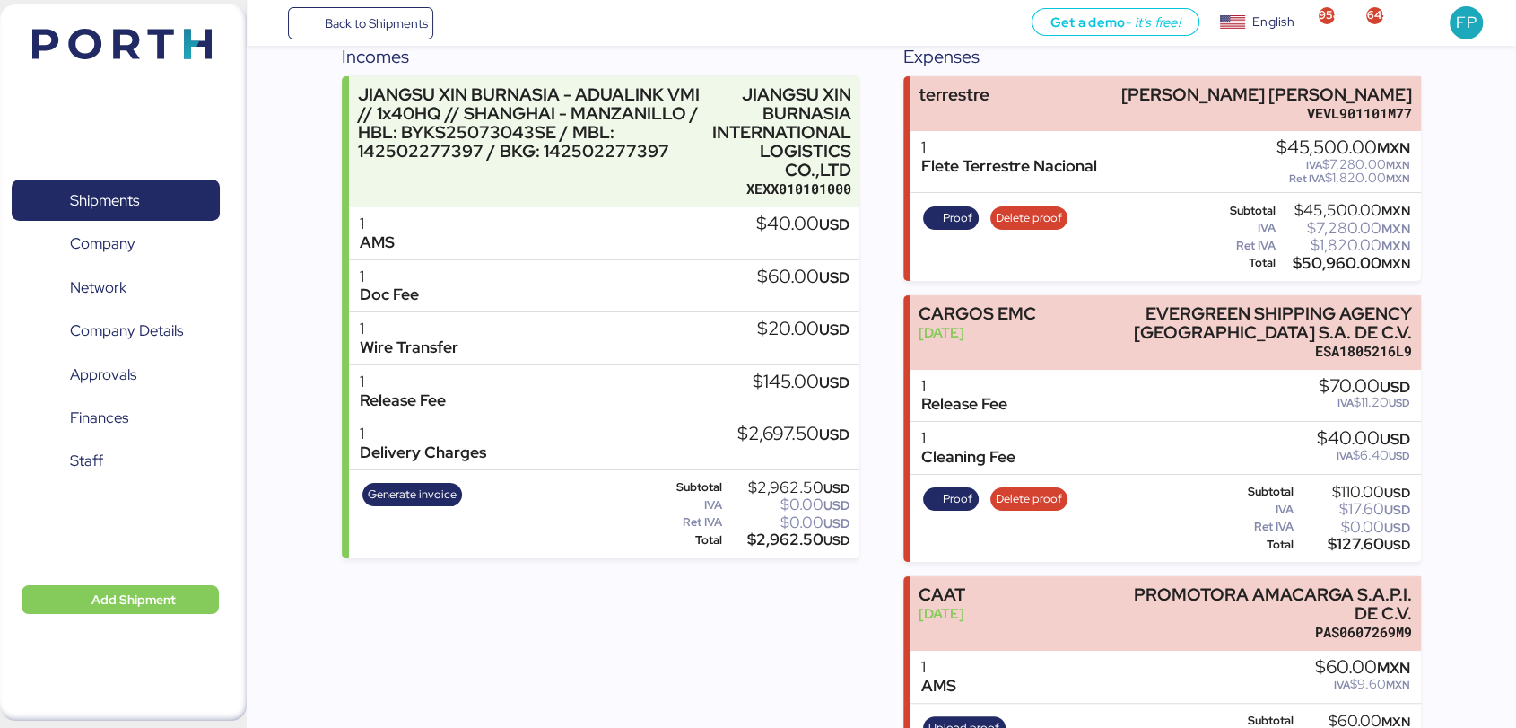
scroll to position [236, 0]
click at [434, 490] on span "Generate invoice" at bounding box center [412, 494] width 89 height 20
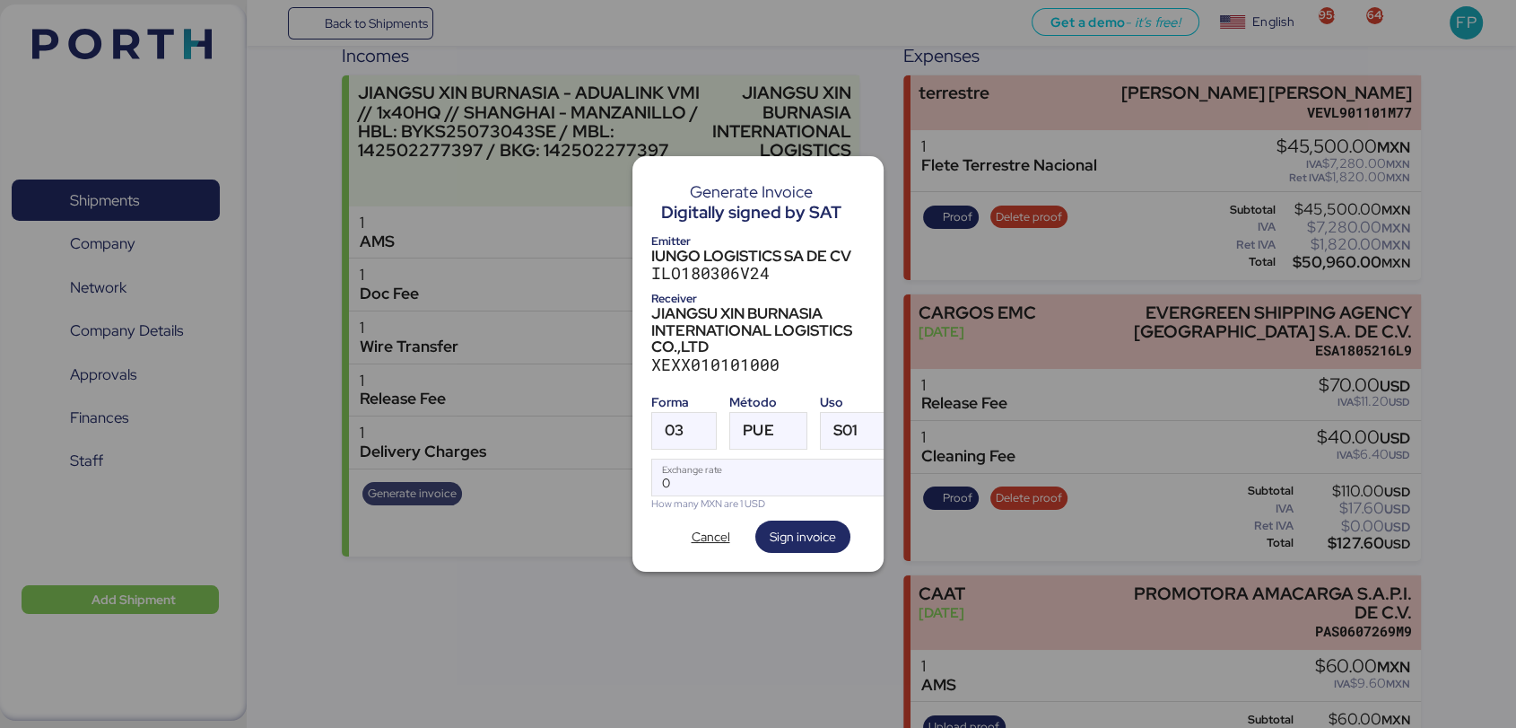
scroll to position [0, 0]
click at [686, 415] on div at bounding box center [700, 431] width 32 height 36
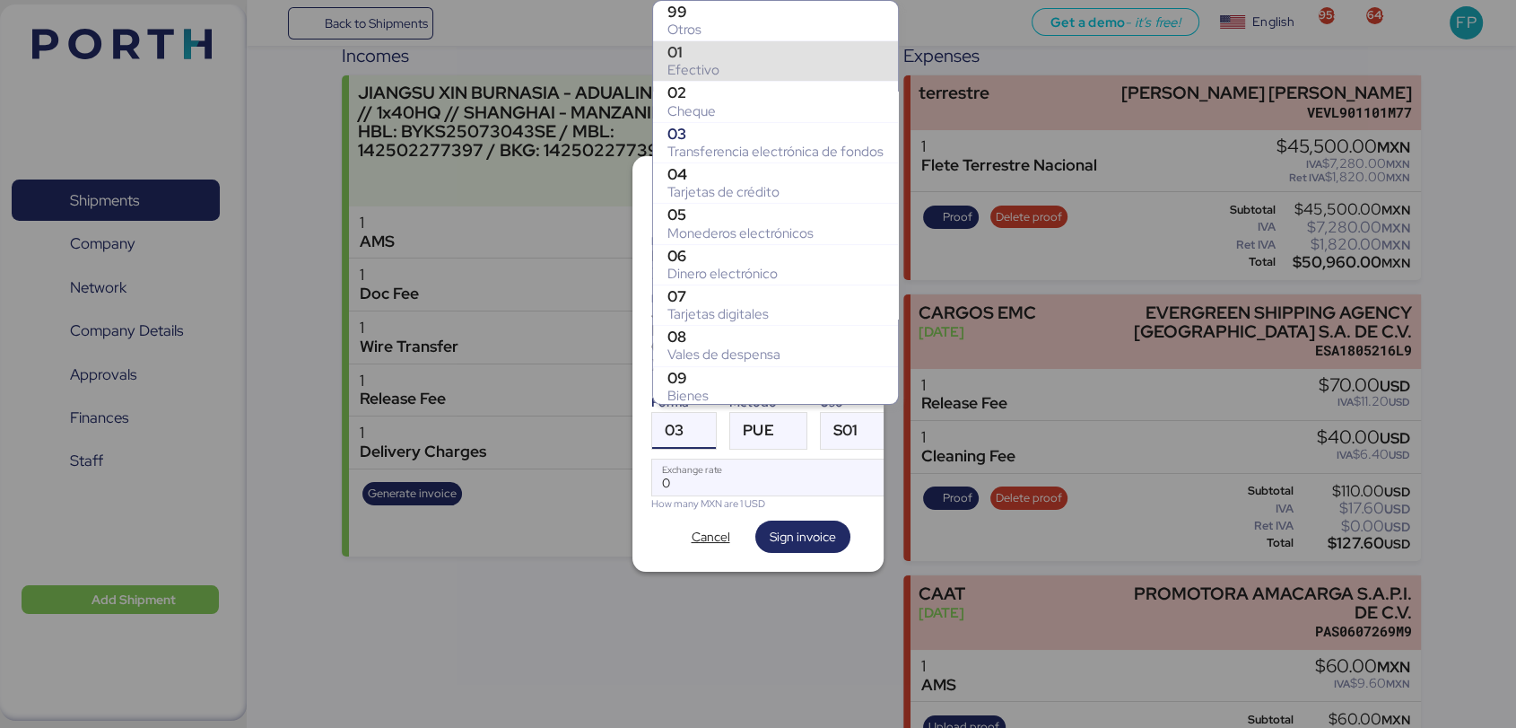
click at [695, 21] on div "Otros" at bounding box center [776, 30] width 216 height 18
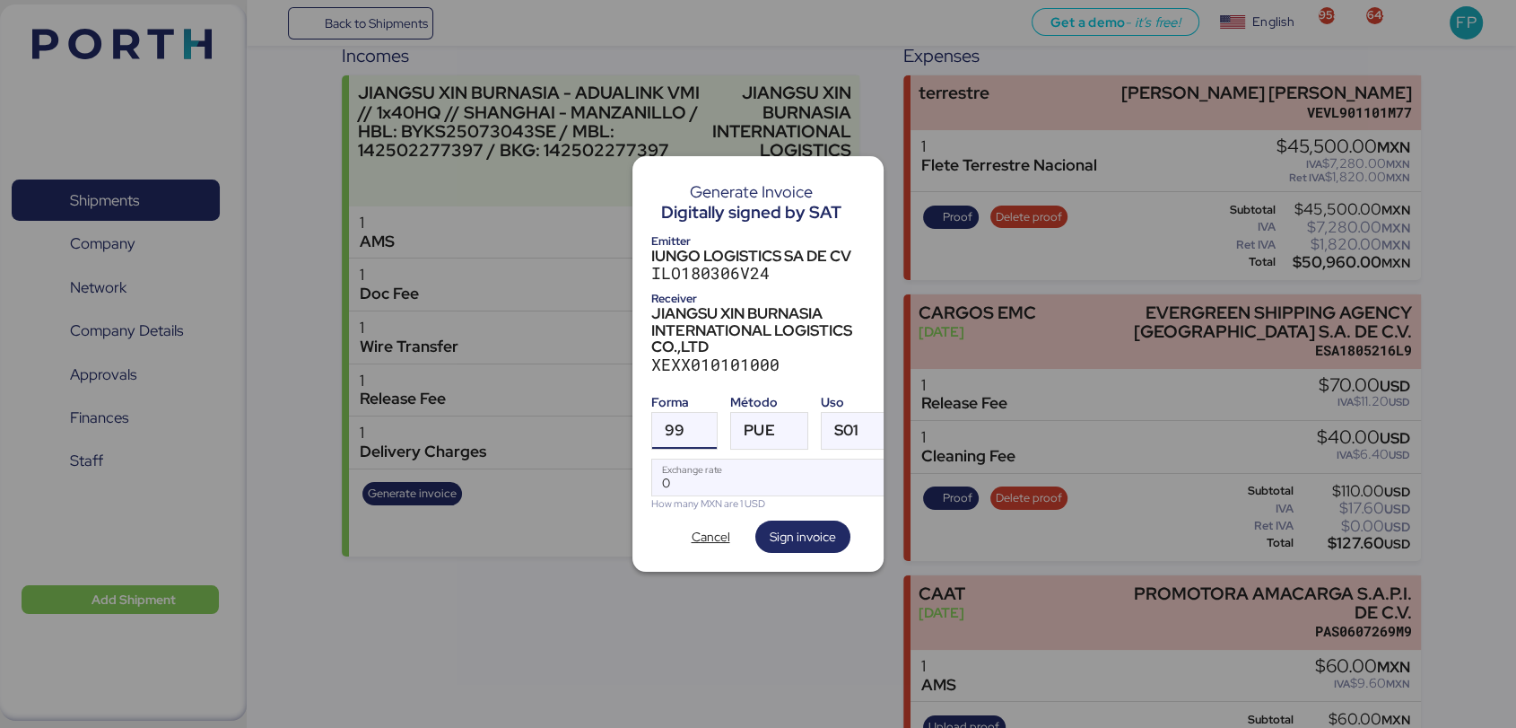
scroll to position [365, 0]
click at [785, 412] on label "PUE" at bounding box center [768, 431] width 77 height 38
click at [782, 425] on div at bounding box center [791, 431] width 32 height 36
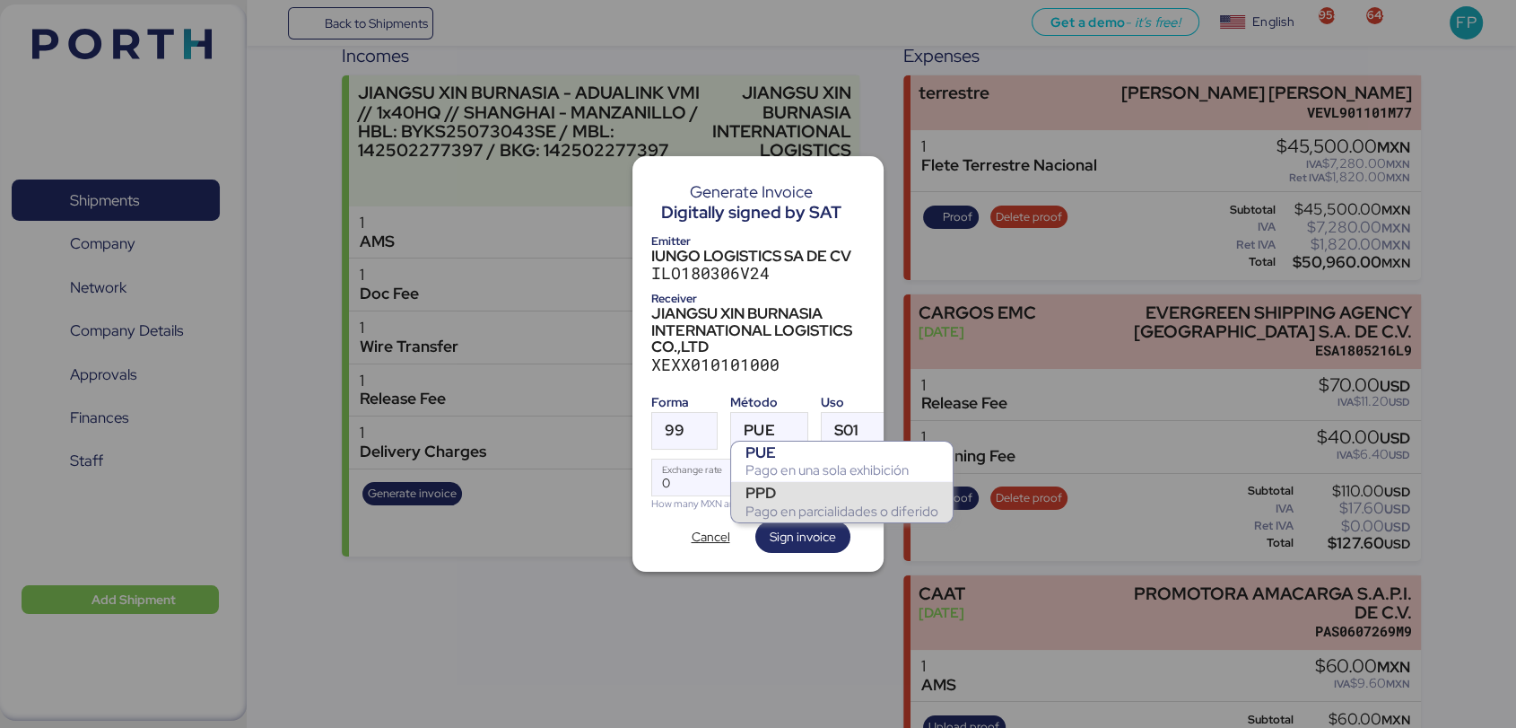
click at [787, 497] on div "PPD" at bounding box center [842, 493] width 193 height 18
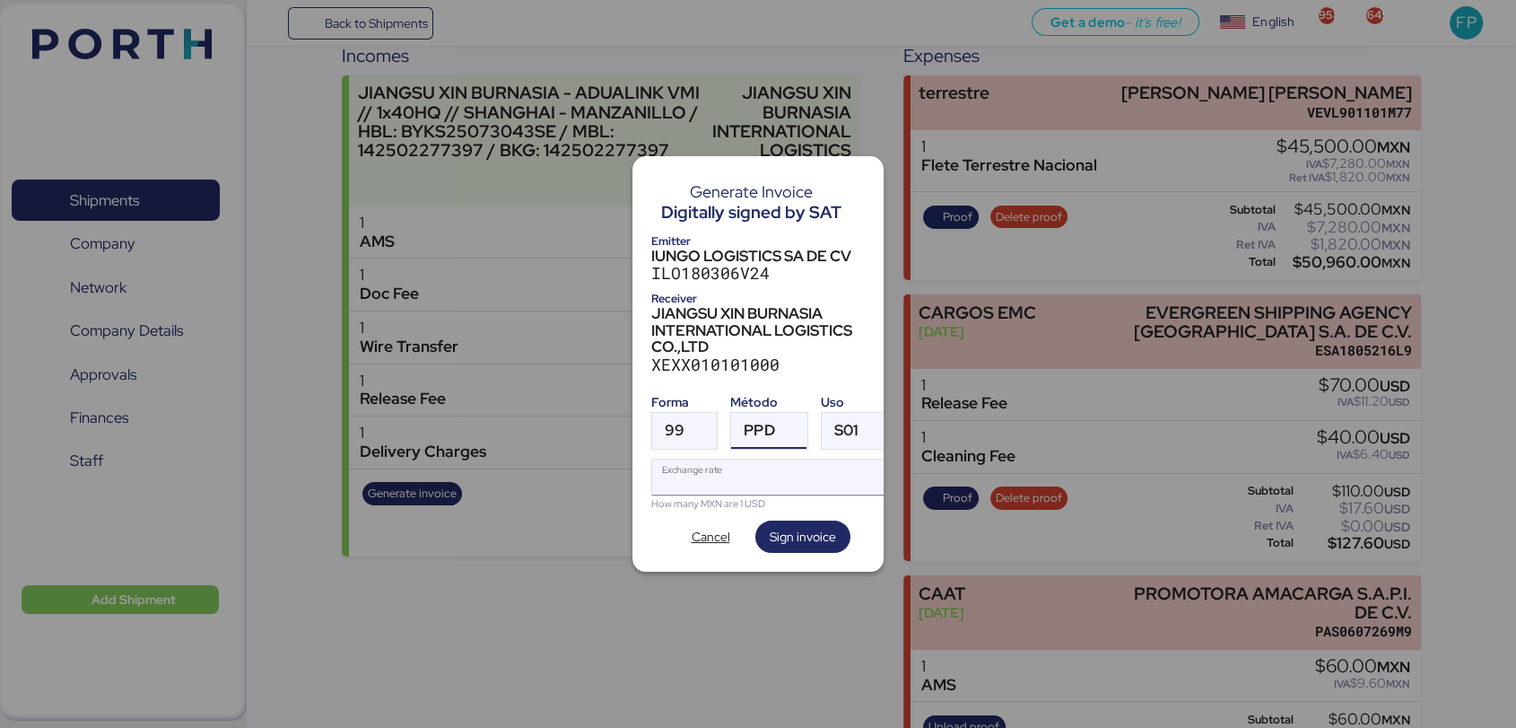
click at [732, 459] on input "Exchange rate" at bounding box center [771, 477] width 239 height 36
type input "0"
paste input "18.5908"
type input "18.5908"
click at [804, 533] on span "Sign invoice" at bounding box center [803, 537] width 66 height 22
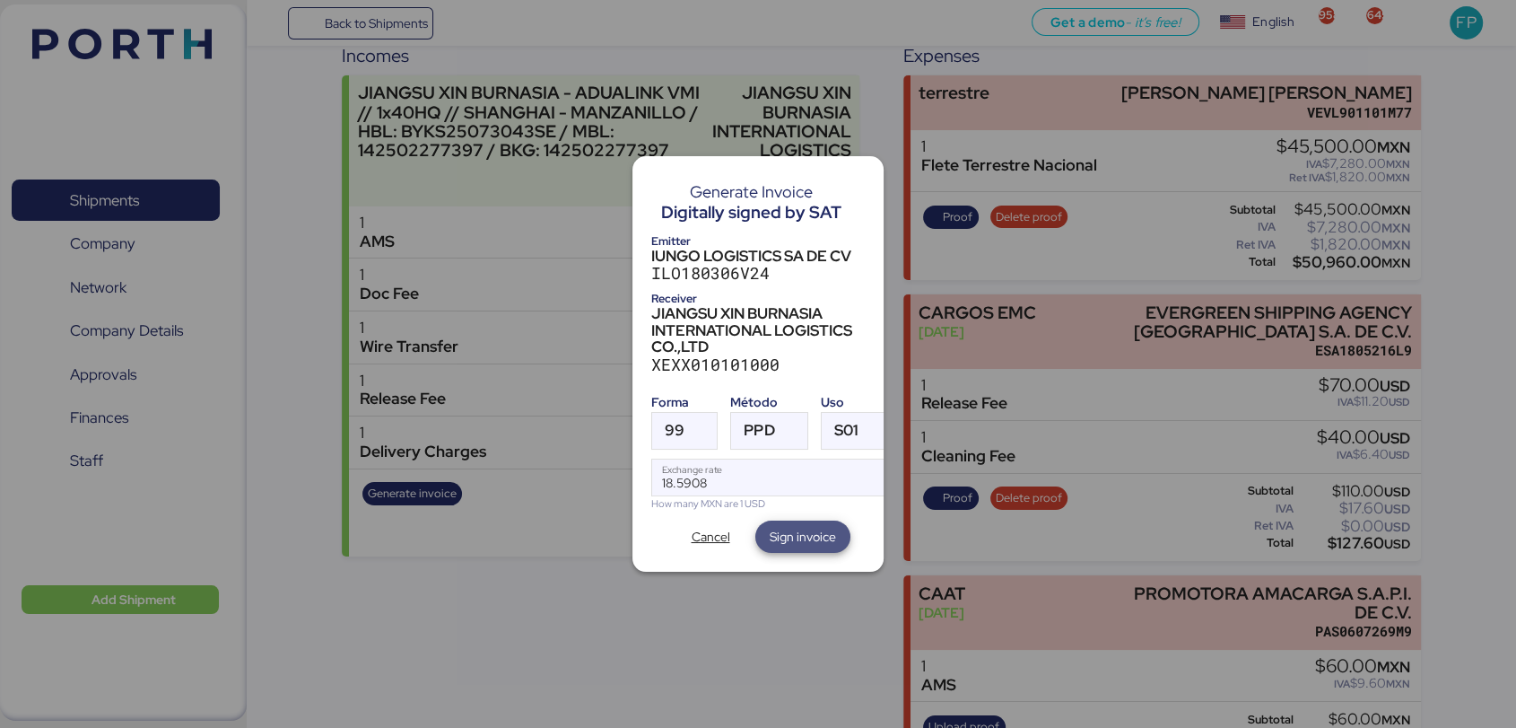
click at [804, 533] on span "Sign invoice" at bounding box center [803, 537] width 66 height 22
click at [724, 537] on span "Cancel" at bounding box center [711, 537] width 39 height 22
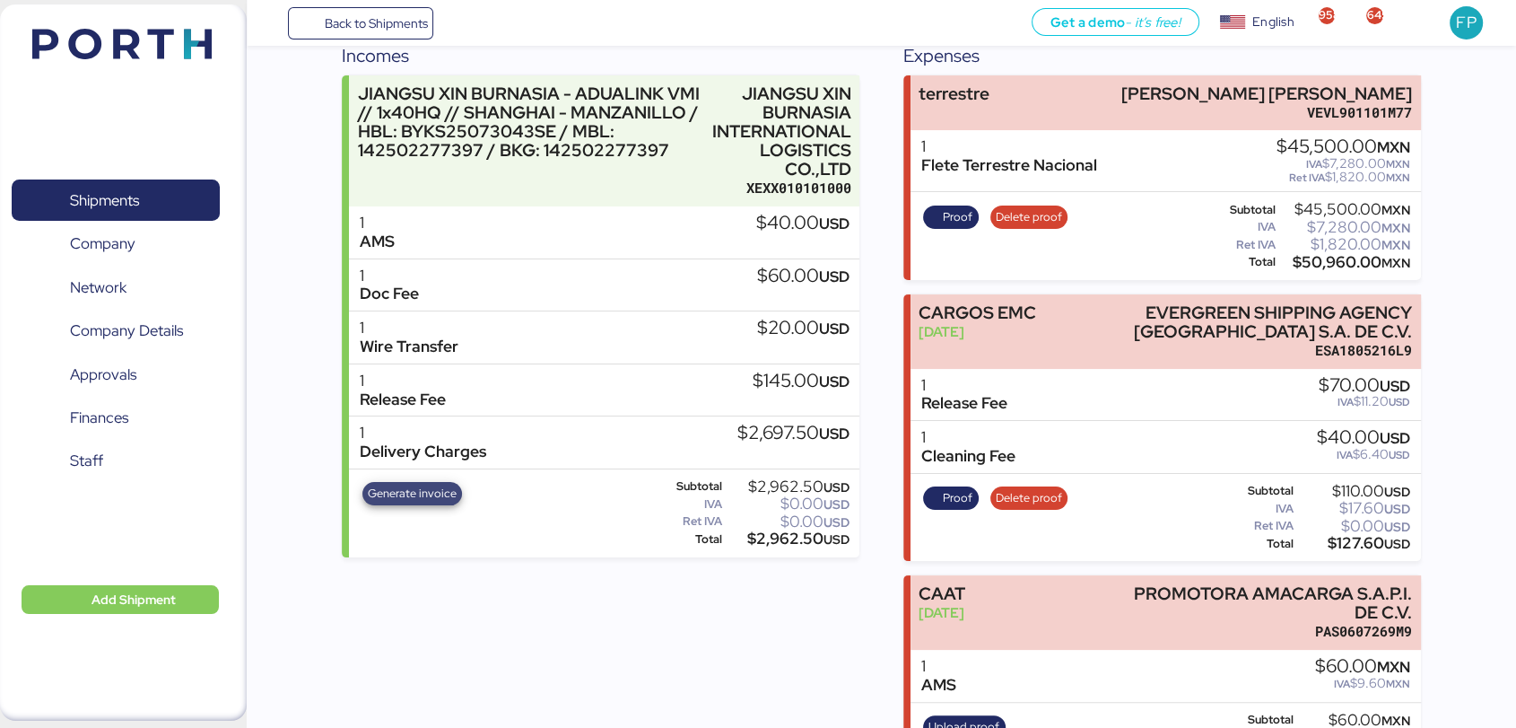
click at [434, 492] on span "Generate invoice" at bounding box center [412, 494] width 89 height 20
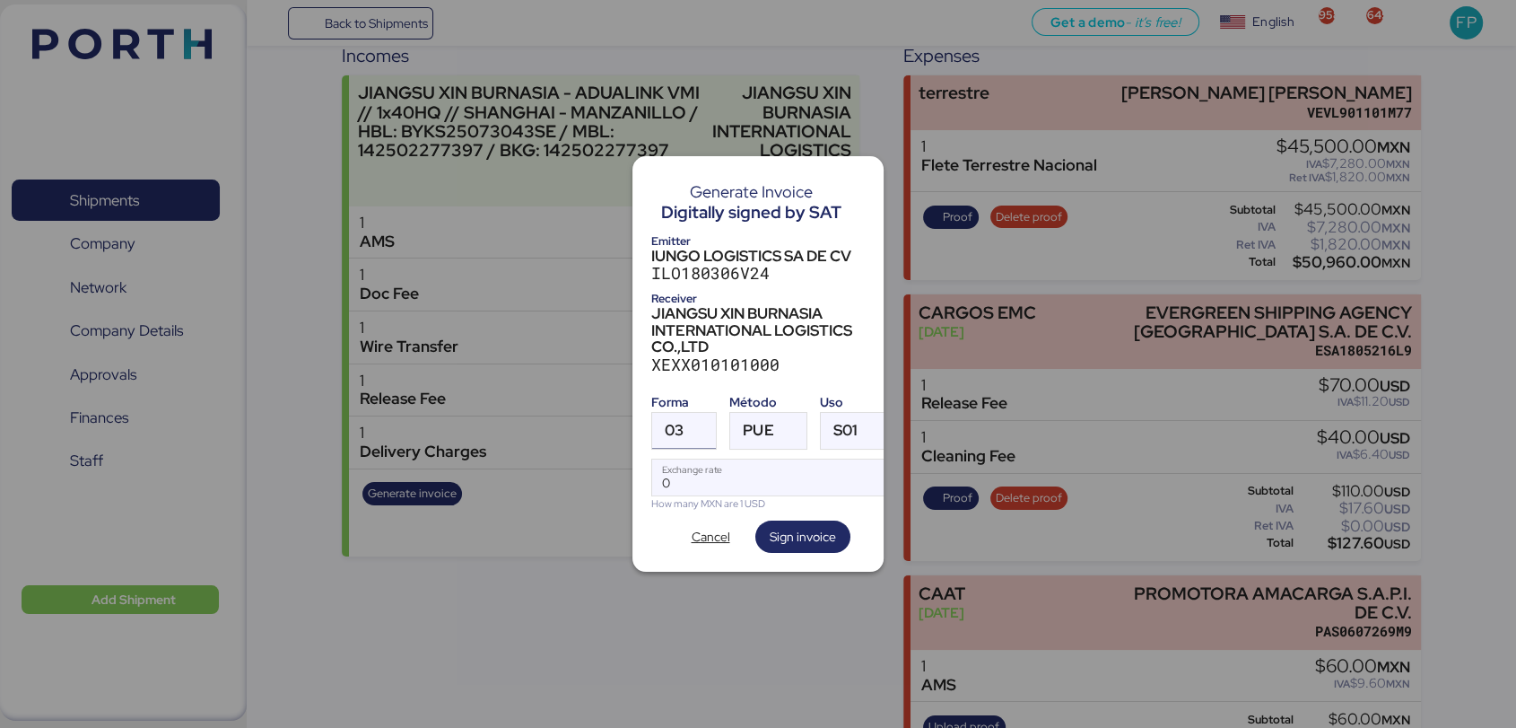
click at [676, 423] on span "03" at bounding box center [674, 430] width 19 height 15
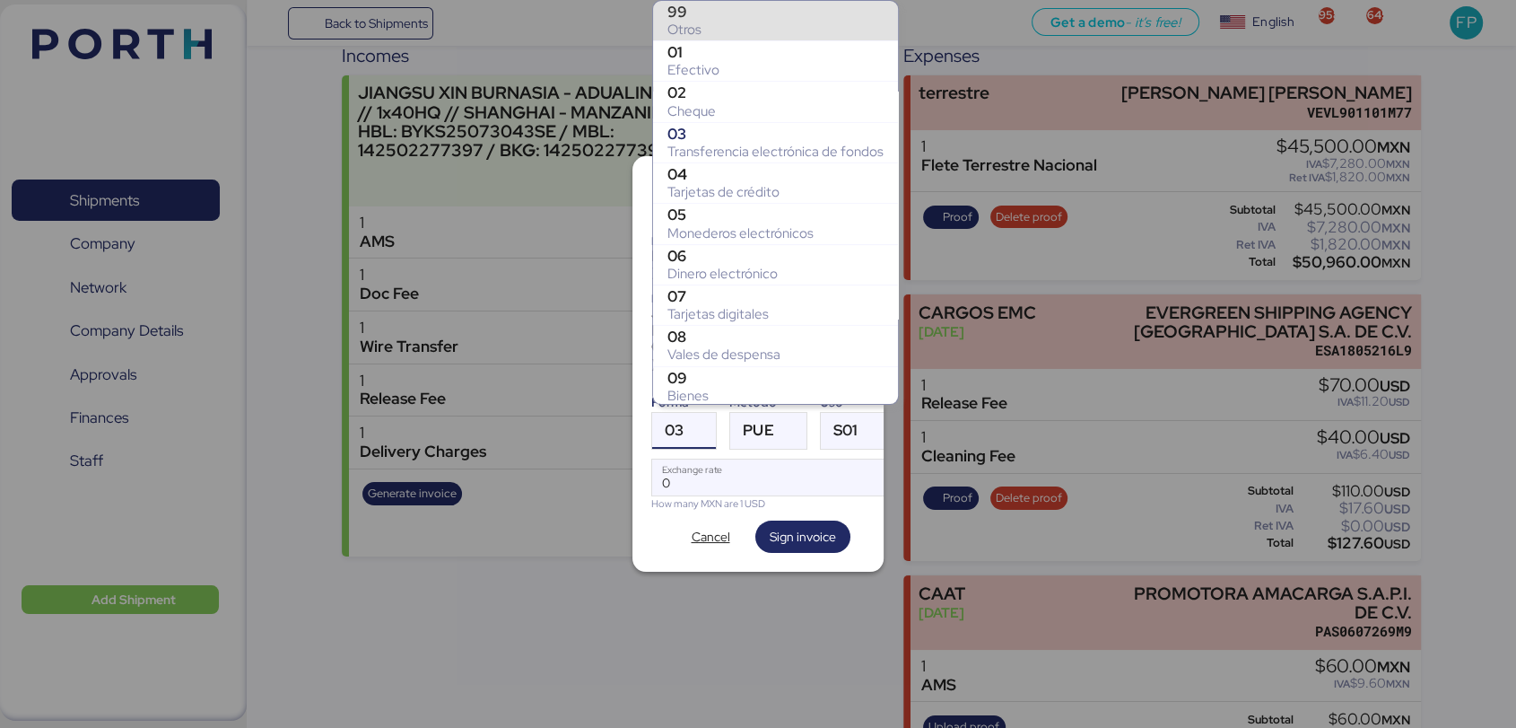
click at [694, 22] on div "Otros" at bounding box center [776, 30] width 216 height 18
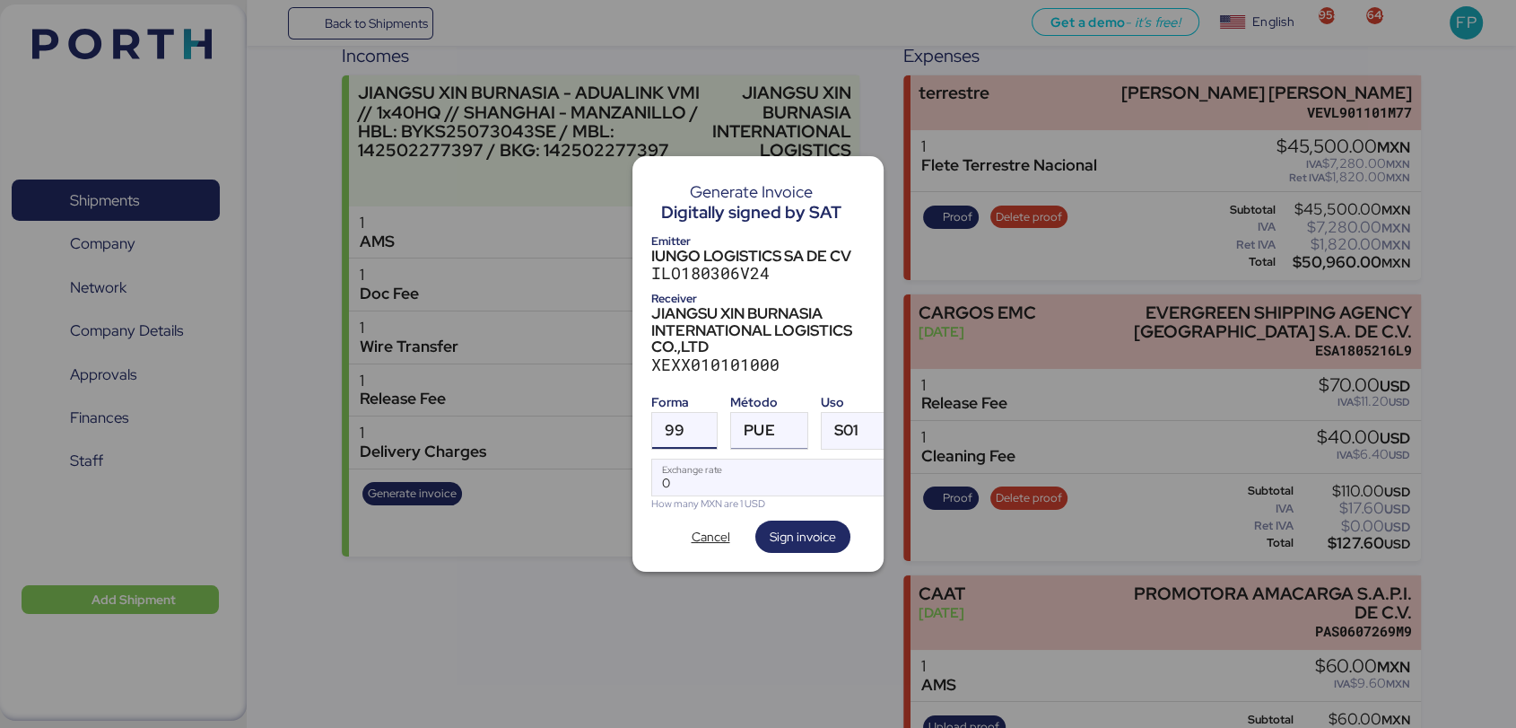
click at [766, 427] on span "PUE" at bounding box center [759, 430] width 31 height 15
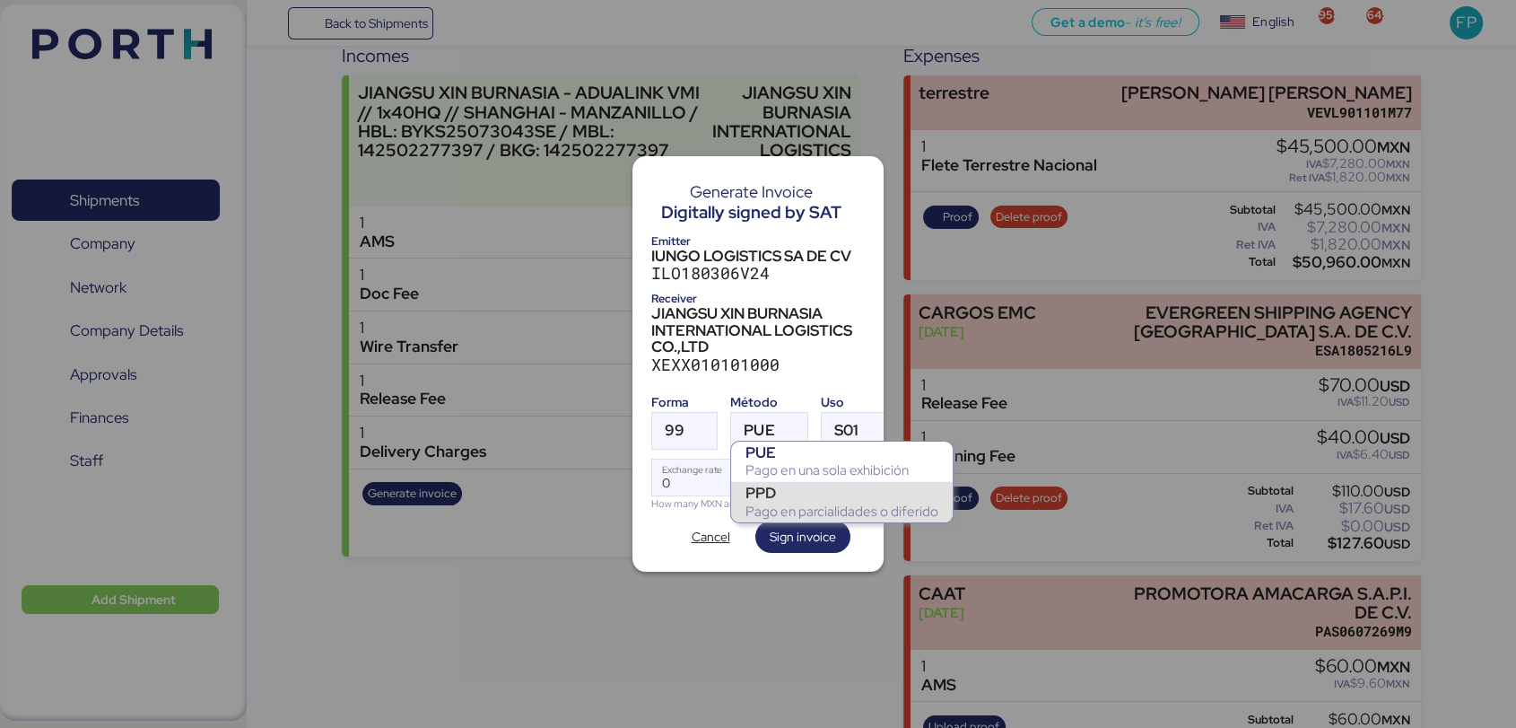
click at [767, 490] on div "PPD" at bounding box center [842, 493] width 193 height 18
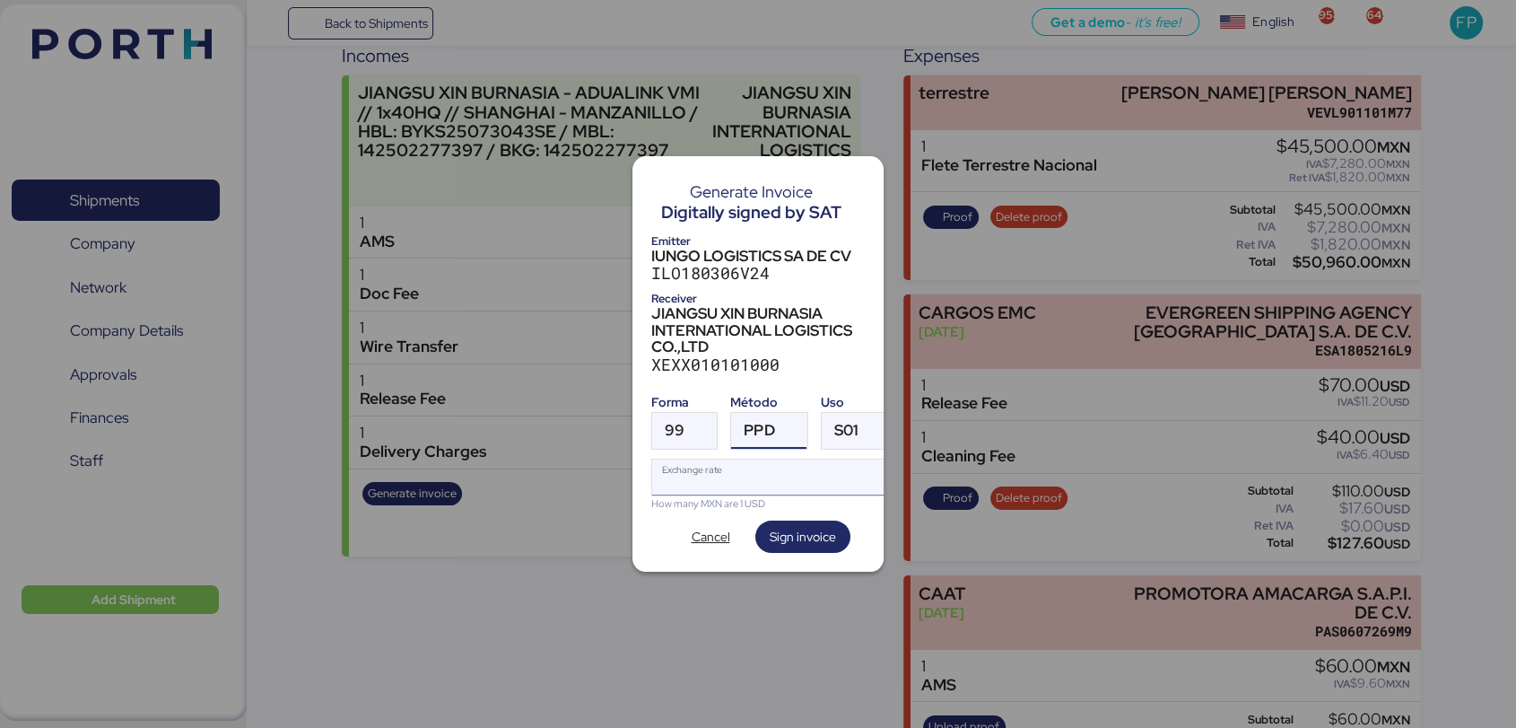
click at [723, 474] on input "Exchange rate" at bounding box center [771, 477] width 239 height 36
paste input "18.5908"
type input "18.5908"
click at [804, 532] on span "Sign invoice" at bounding box center [803, 537] width 66 height 22
